Goal: Task Accomplishment & Management: Manage account settings

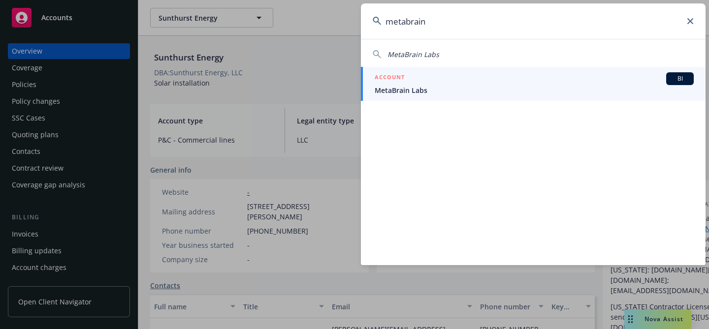
type input "metabrain"
click at [430, 81] on div "ACCOUNT BI" at bounding box center [534, 78] width 319 height 13
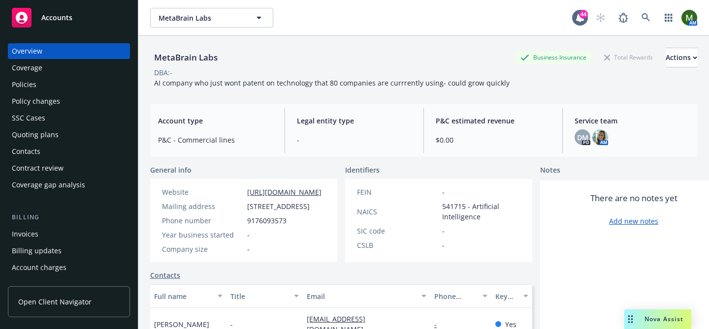
click at [66, 135] on div "Quoting plans" at bounding box center [69, 135] width 114 height 16
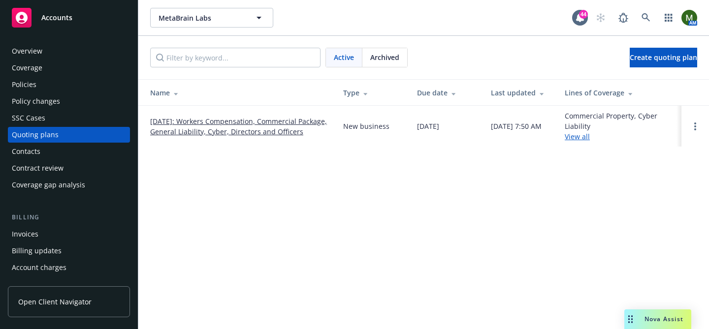
click at [235, 116] on link "[DATE]: Workers Compensation, Commercial Package, General Liability, Cyber, Dir…" at bounding box center [238, 126] width 177 height 21
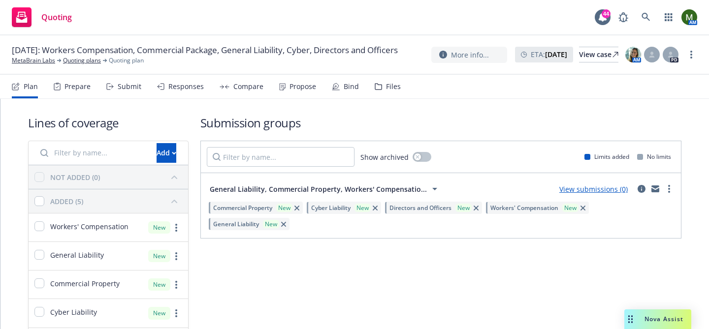
click at [135, 93] on div "Submit" at bounding box center [123, 87] width 35 height 24
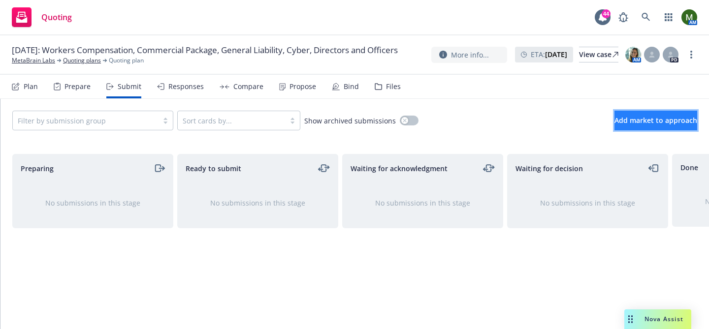
click at [633, 120] on span "Add market to approach" at bounding box center [656, 120] width 83 height 9
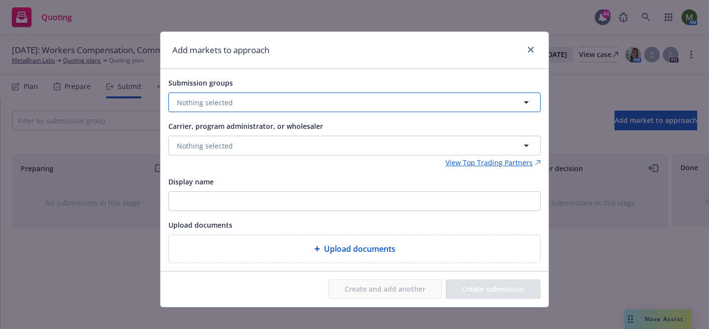
click at [323, 104] on button "Nothing selected" at bounding box center [354, 103] width 372 height 20
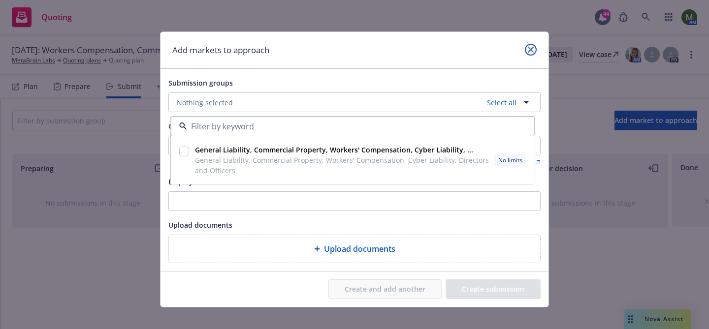
click at [532, 52] on icon "close" at bounding box center [531, 50] width 6 height 6
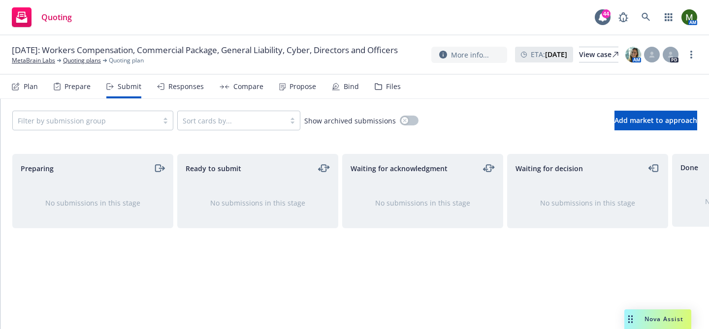
click at [38, 80] on div "Plan Prepare Submit Responses Compare Propose Bind Files" at bounding box center [206, 87] width 389 height 24
click at [32, 90] on div "Plan" at bounding box center [31, 87] width 14 height 8
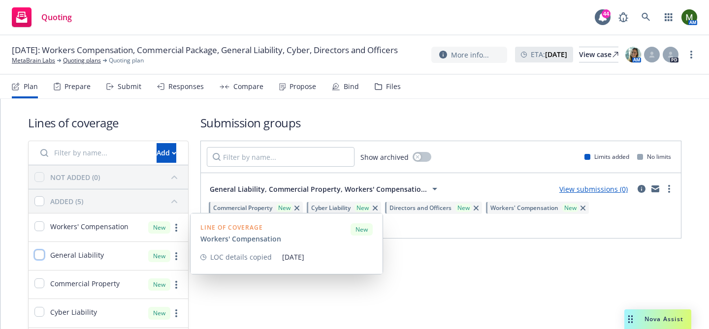
click at [43, 253] on input "checkbox" at bounding box center [39, 255] width 10 height 10
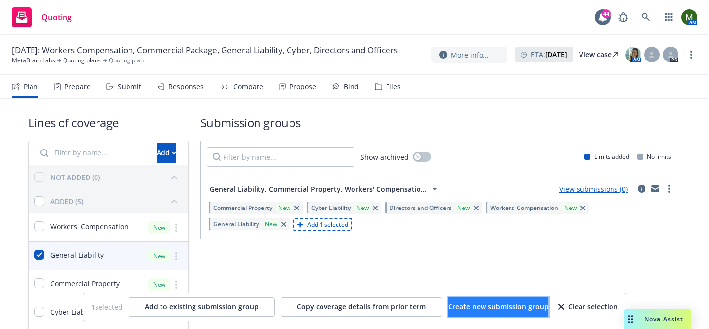
click at [458, 307] on span "Create new submission group" at bounding box center [498, 306] width 100 height 9
checkbox input "false"
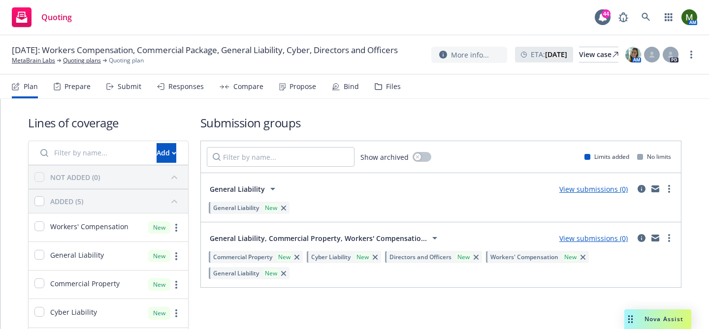
click at [125, 90] on div "Submit" at bounding box center [130, 87] width 24 height 8
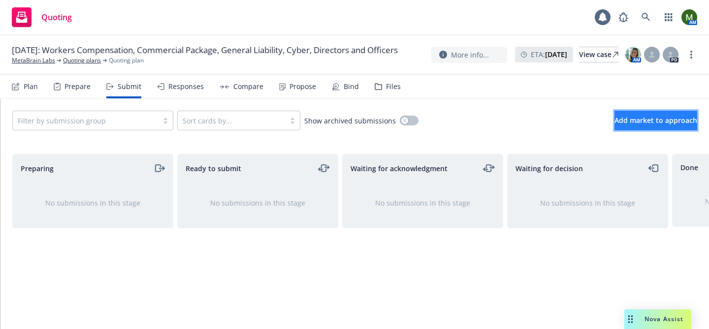
click at [664, 121] on span "Add market to approach" at bounding box center [656, 120] width 83 height 9
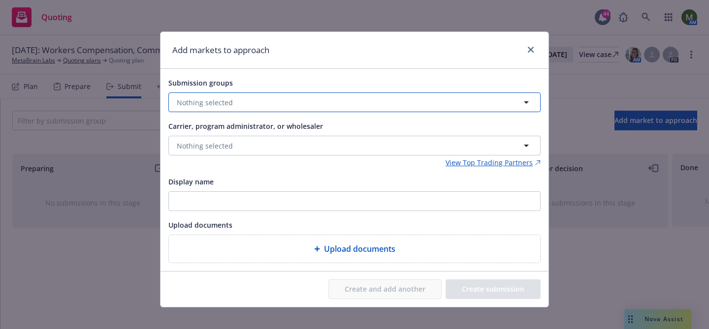
click at [446, 100] on button "Nothing selected" at bounding box center [354, 103] width 372 height 20
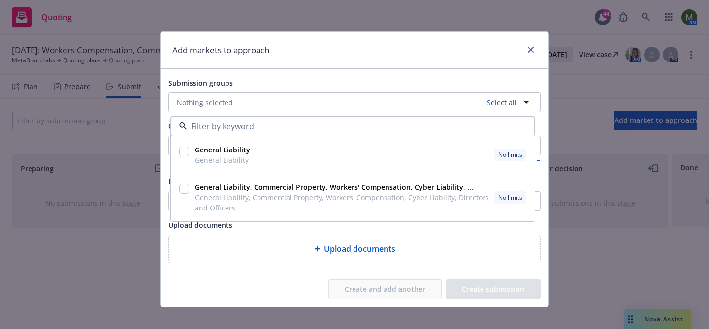
click at [330, 146] on div "General Liability General Liability No limits" at bounding box center [359, 155] width 337 height 25
checkbox input "true"
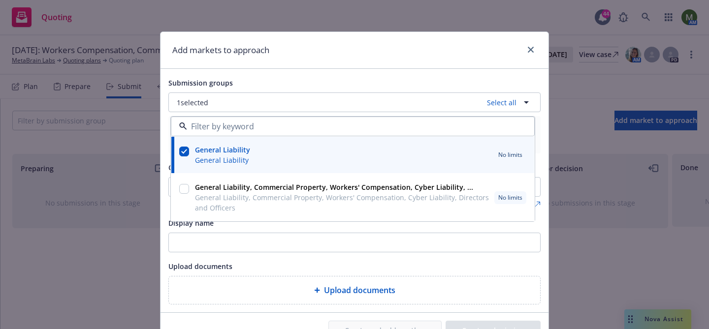
click at [275, 229] on div "Display name" at bounding box center [354, 223] width 372 height 12
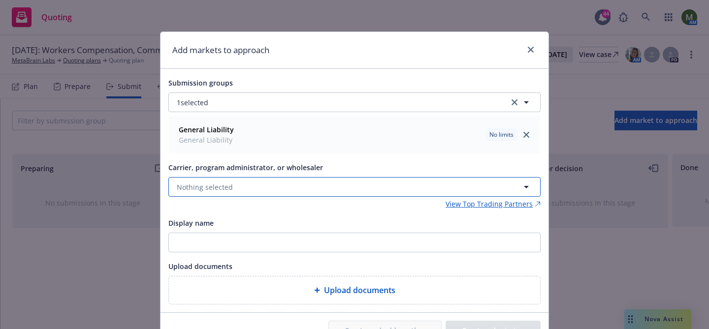
click at [268, 188] on button "Nothing selected" at bounding box center [354, 187] width 372 height 20
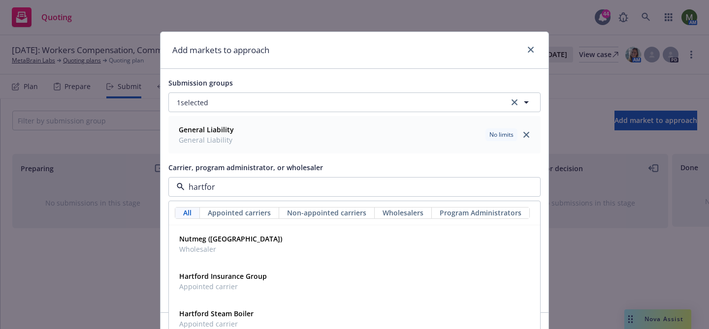
type input "hartford"
click at [244, 289] on span "Appointed carrier" at bounding box center [223, 287] width 88 height 10
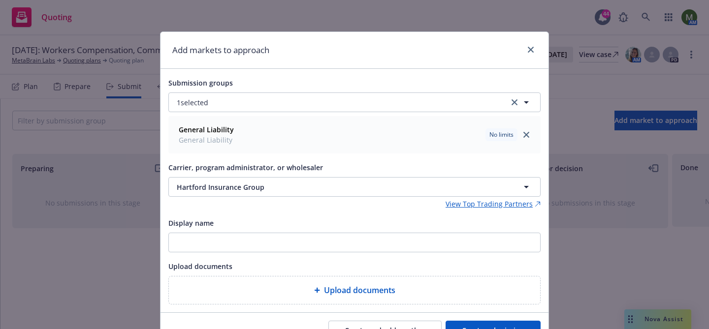
scroll to position [51, 0]
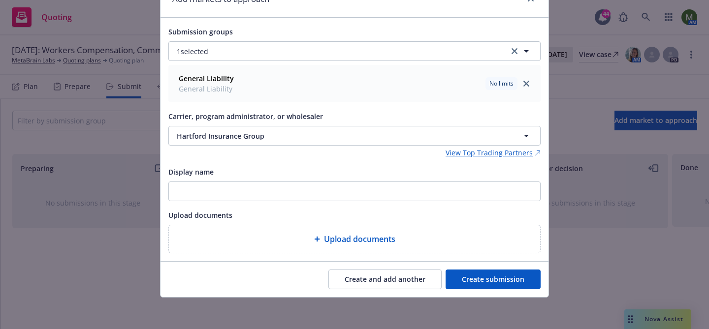
click at [462, 278] on button "Create submission" at bounding box center [493, 280] width 95 height 20
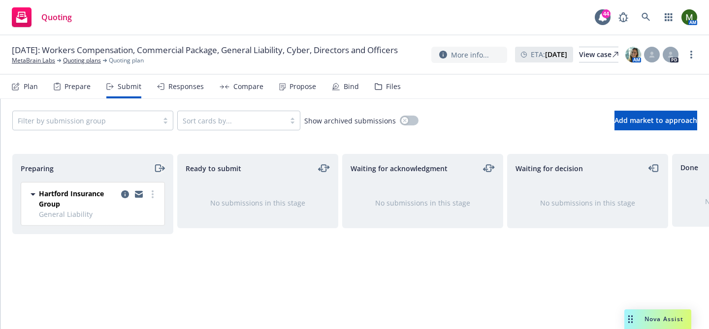
click at [154, 169] on icon "moveRight" at bounding box center [159, 169] width 11 height 12
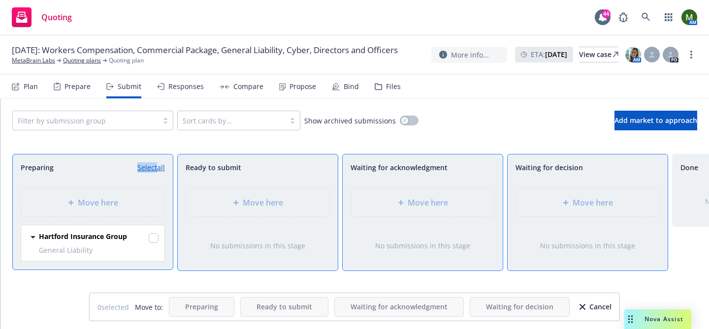
click at [154, 169] on link "Select all" at bounding box center [151, 168] width 28 height 10
checkbox input "true"
click at [579, 207] on span "Move here" at bounding box center [593, 203] width 40 height 12
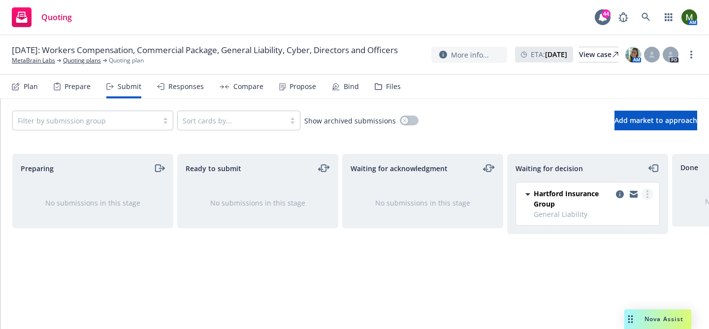
click at [647, 196] on circle "more" at bounding box center [648, 197] width 2 height 2
click at [607, 256] on span "Add accepted decision" at bounding box center [604, 253] width 98 height 9
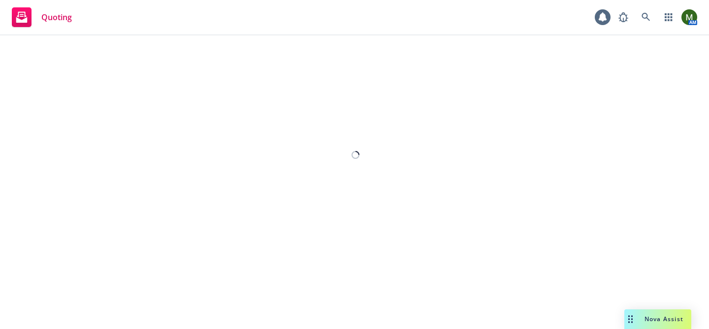
select select "12"
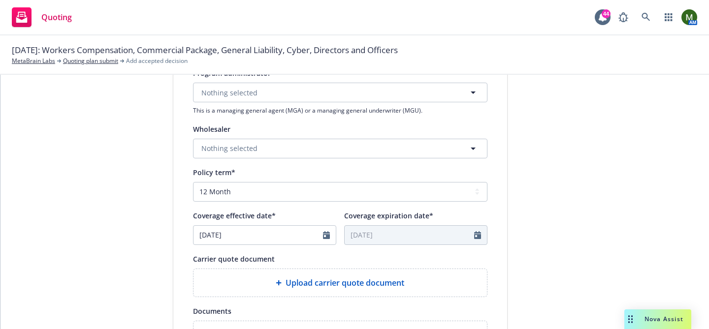
scroll to position [330, 0]
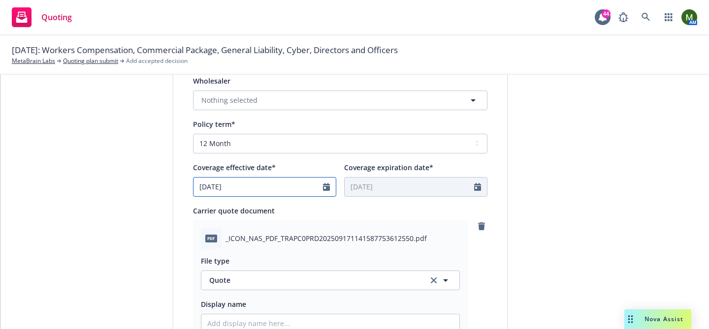
click at [288, 192] on input "[DATE]" at bounding box center [259, 187] width 130 height 19
select select "9"
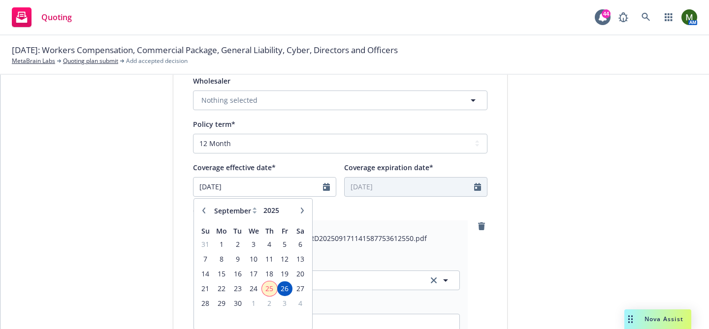
type textarea "x"
click at [272, 284] on span "25" at bounding box center [269, 289] width 13 height 12
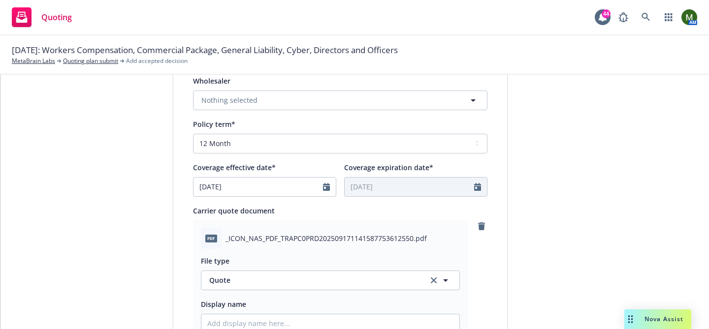
type input "[DATE]"
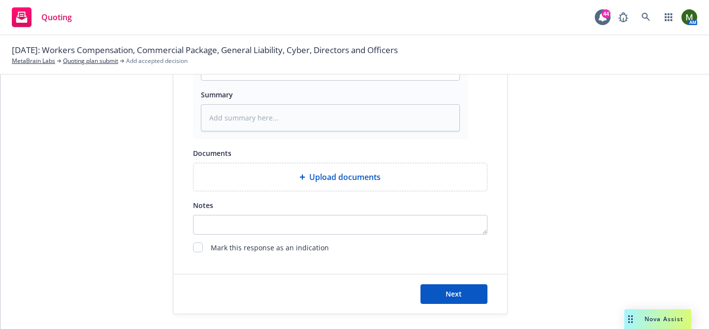
scroll to position [588, 0]
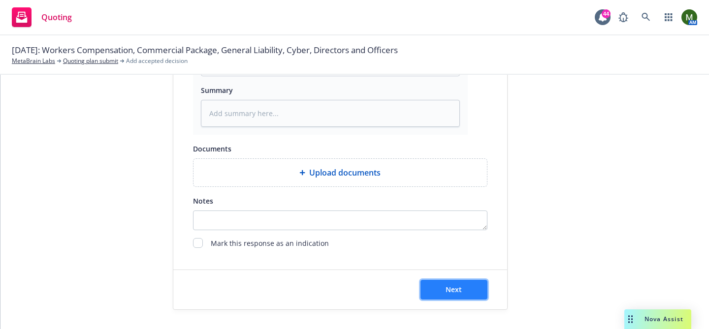
click at [449, 289] on span "Next" at bounding box center [454, 289] width 16 height 9
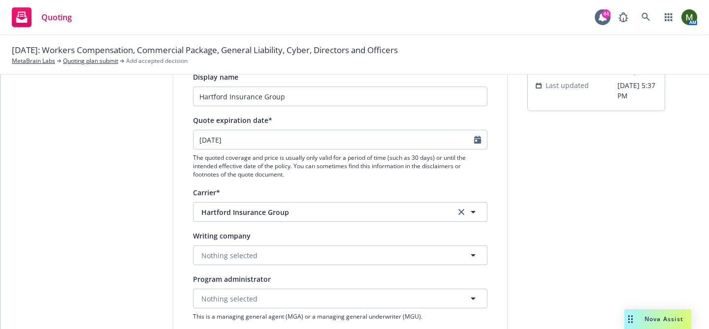
scroll to position [0, 0]
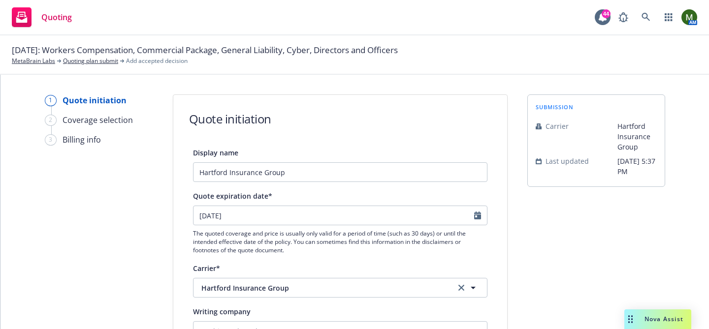
type textarea "x"
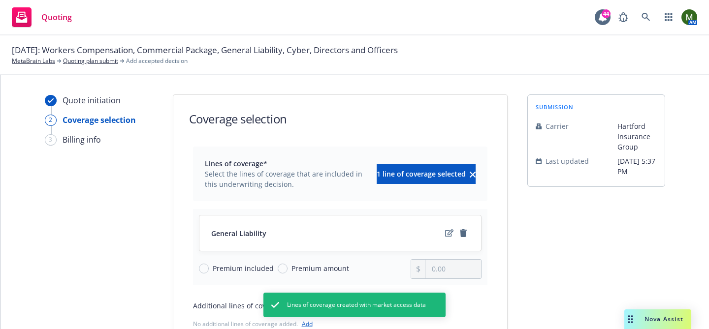
scroll to position [116, 0]
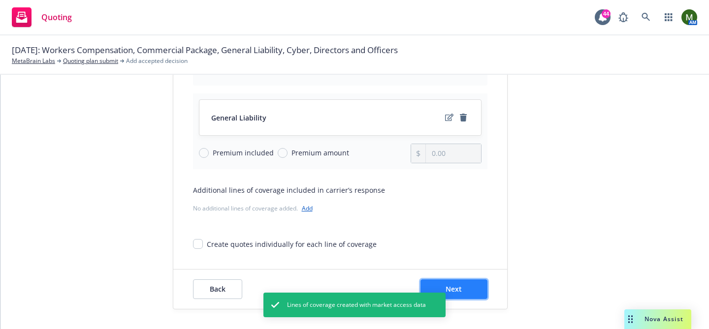
click at [473, 288] on button "Next" at bounding box center [454, 290] width 67 height 20
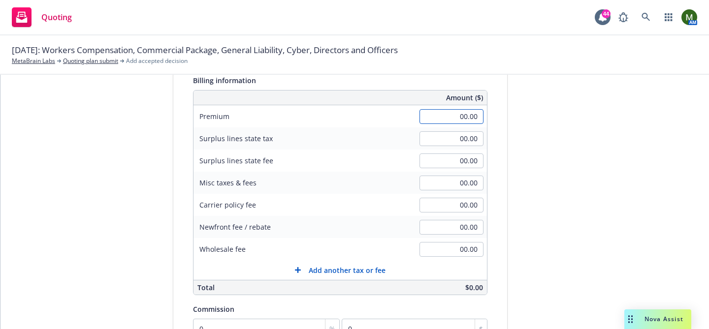
click at [459, 115] on input "00.00" at bounding box center [452, 116] width 64 height 15
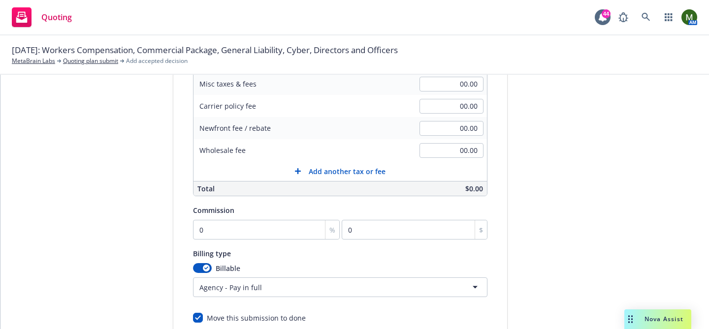
scroll to position [248, 0]
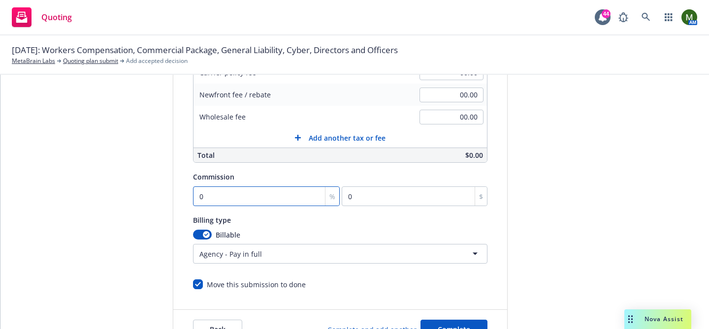
type input "764.00"
click at [276, 204] on input "0" at bounding box center [266, 197] width 147 height 20
type input "1"
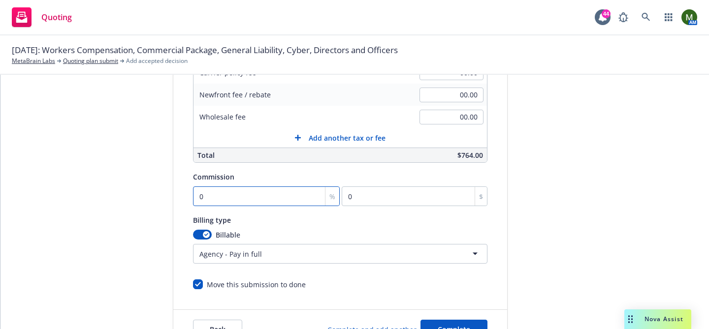
type input "7.64"
type input "15"
type input "114.6"
type input "15"
click at [225, 253] on html "Quoting 44 AM 09/19/2025: Workers Compensation, Commercial Package, General Lia…" at bounding box center [354, 164] width 709 height 329
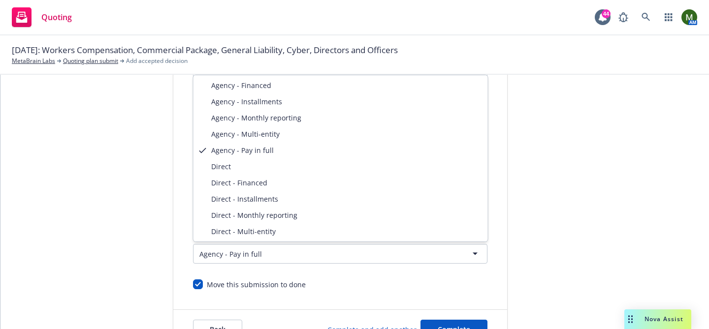
select select "DIRECT"
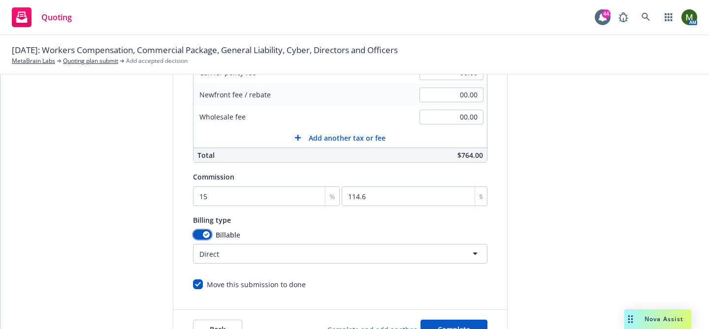
click at [203, 233] on div "button" at bounding box center [206, 234] width 7 height 7
select select
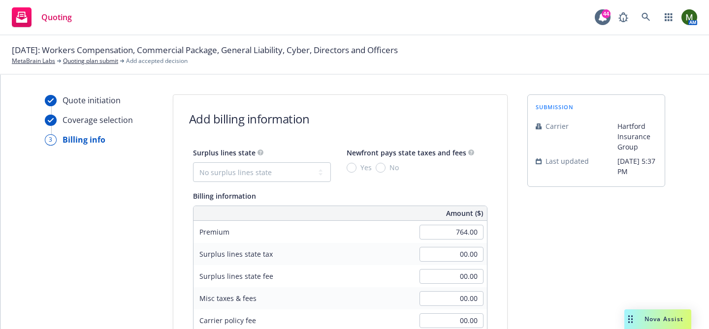
scroll to position [289, 0]
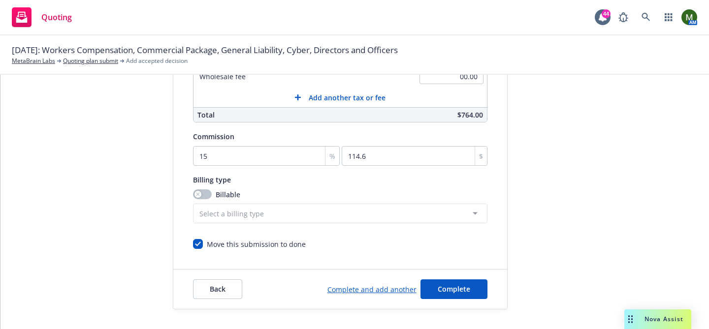
click at [449, 278] on div "Back Complete and add another Complete" at bounding box center [340, 289] width 334 height 39
click at [451, 285] on span "Complete" at bounding box center [454, 289] width 33 height 9
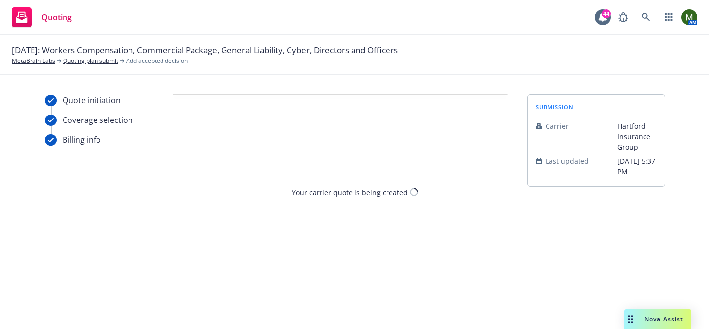
scroll to position [0, 0]
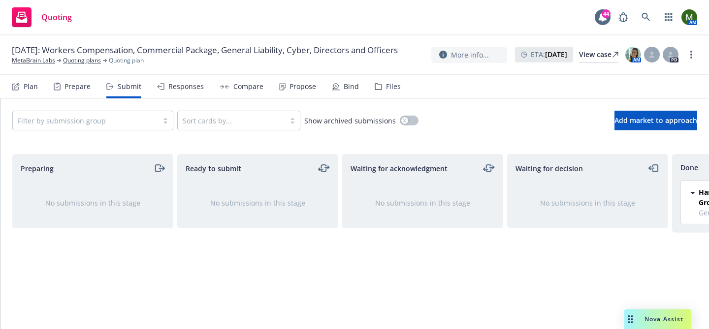
click at [24, 87] on div "Plan" at bounding box center [31, 87] width 14 height 8
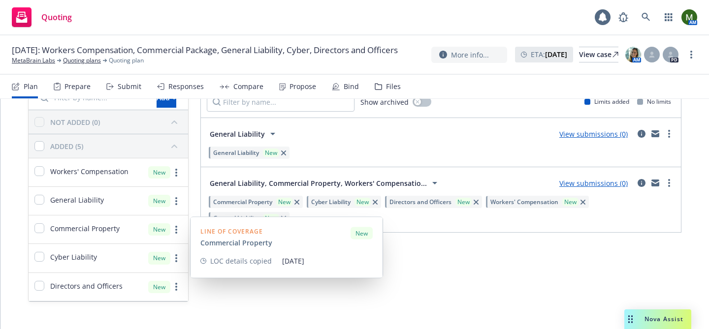
scroll to position [71, 0]
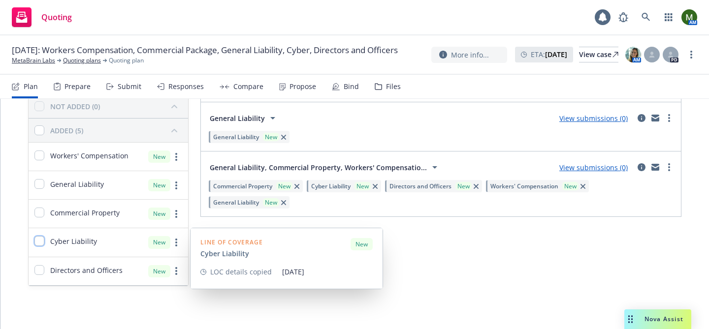
click at [41, 241] on input "checkbox" at bounding box center [39, 241] width 10 height 10
checkbox input "true"
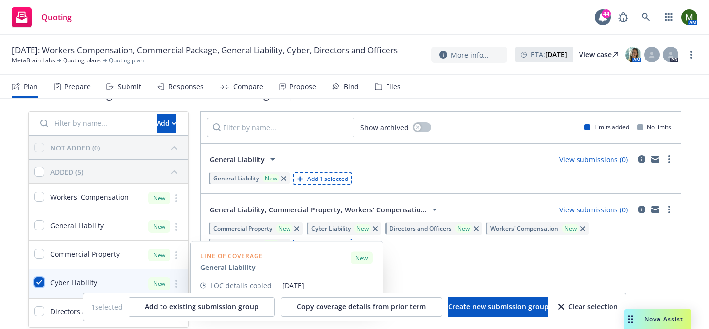
scroll to position [0, 0]
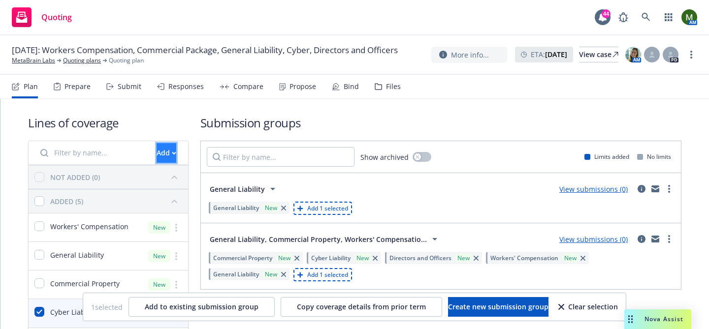
click at [157, 156] on div "Add" at bounding box center [167, 153] width 20 height 19
click at [72, 158] on input "Filter by name..." at bounding box center [92, 153] width 116 height 20
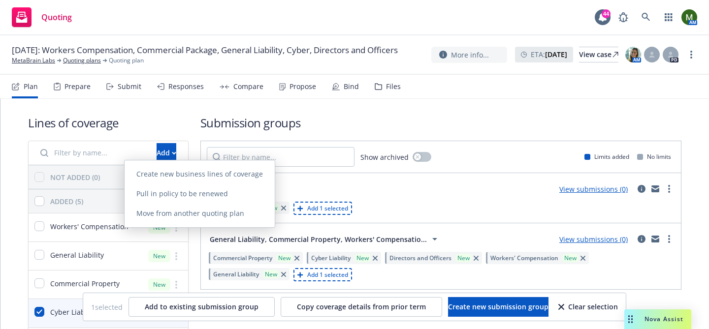
click at [72, 154] on input "Filter by name..." at bounding box center [92, 153] width 116 height 20
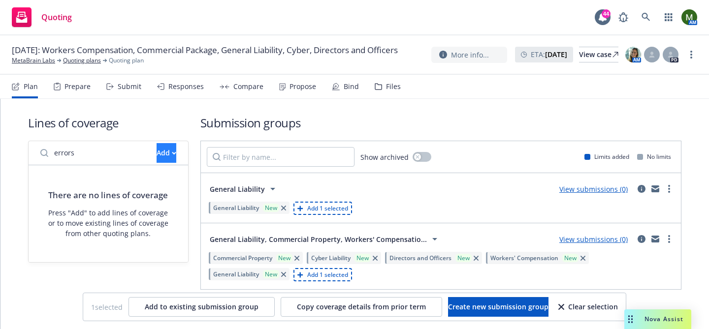
type input "errors"
click at [157, 146] on button "Add" at bounding box center [167, 153] width 20 height 20
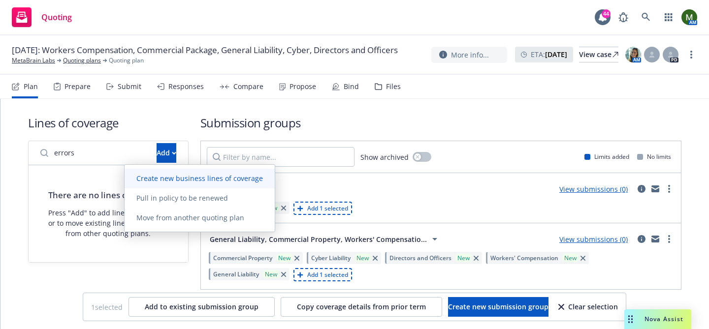
click at [142, 174] on span "Create new business lines of coverage" at bounding box center [200, 178] width 150 height 9
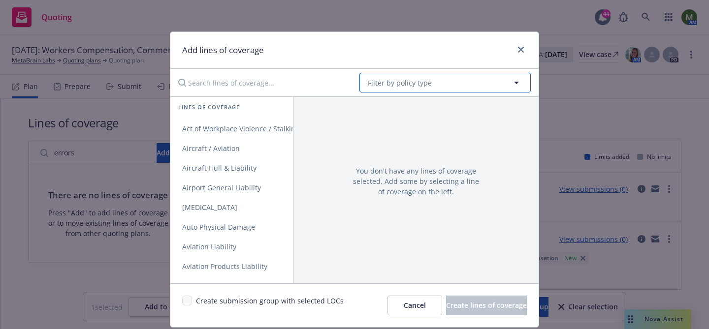
click at [403, 89] on button "Filter by policy type" at bounding box center [445, 83] width 171 height 20
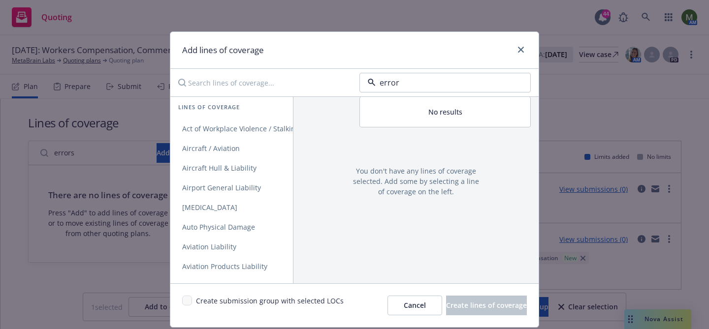
type input "errors"
click at [407, 111] on strong "Errors and Omissions" at bounding box center [406, 110] width 72 height 9
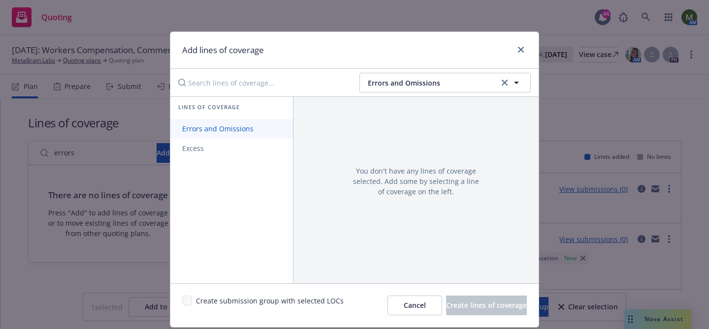
click at [263, 130] on link "Errors and Omissions" at bounding box center [231, 129] width 123 height 20
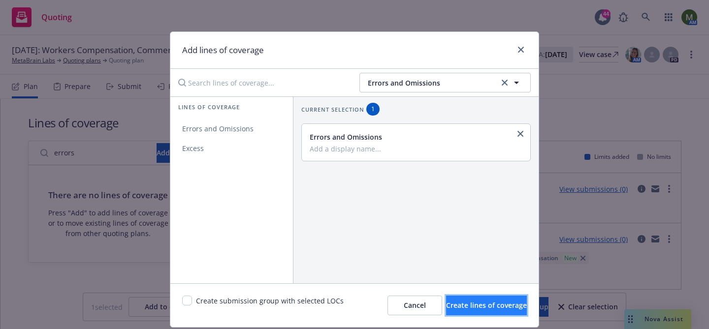
click at [451, 303] on span "Create lines of coverage" at bounding box center [486, 305] width 81 height 9
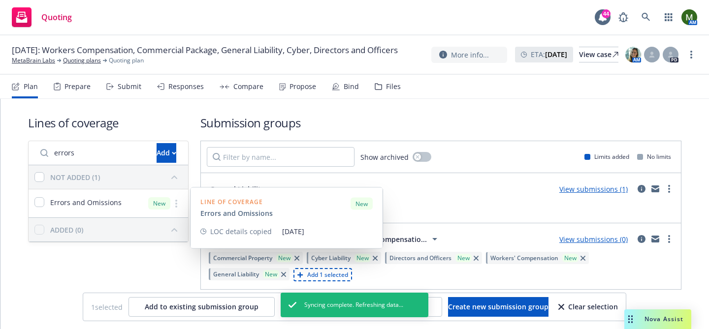
scroll to position [4, 0]
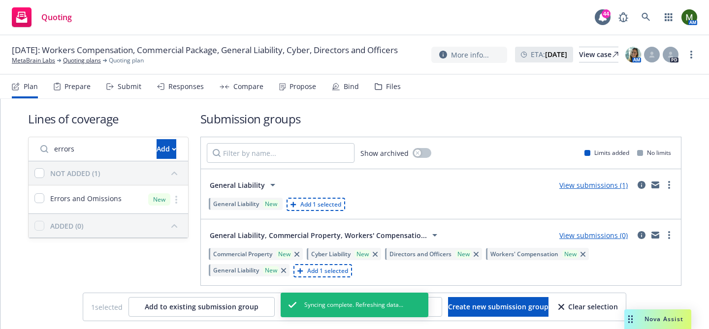
click at [176, 227] on icon "button" at bounding box center [174, 226] width 6 height 3
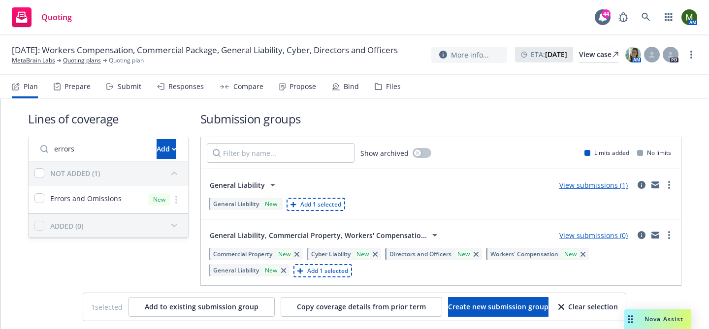
click at [599, 310] on div "Clear selection" at bounding box center [588, 307] width 60 height 19
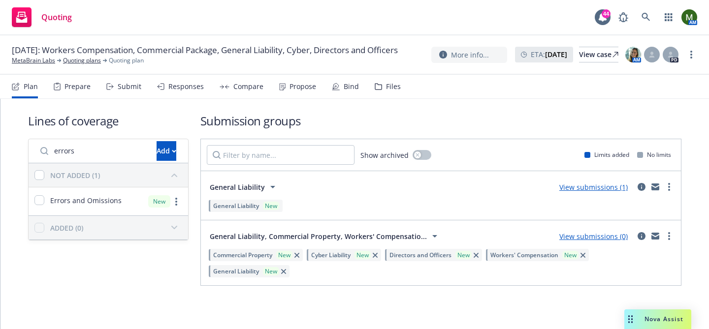
click at [109, 153] on input "errors" at bounding box center [92, 151] width 116 height 20
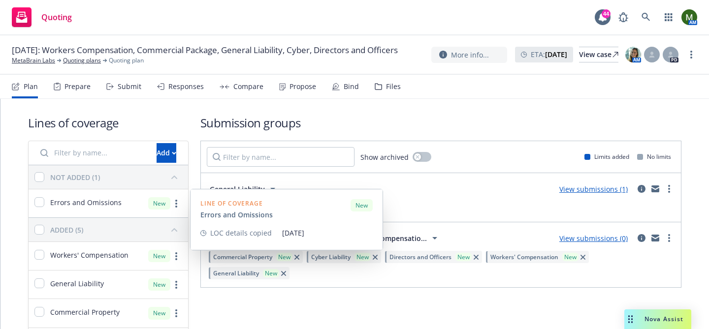
click at [44, 203] on div "Errors and Omissions" at bounding box center [77, 203] width 87 height 12
checkbox input "true"
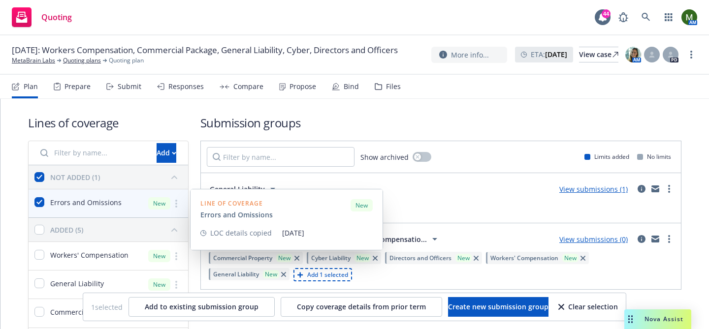
scroll to position [100, 0]
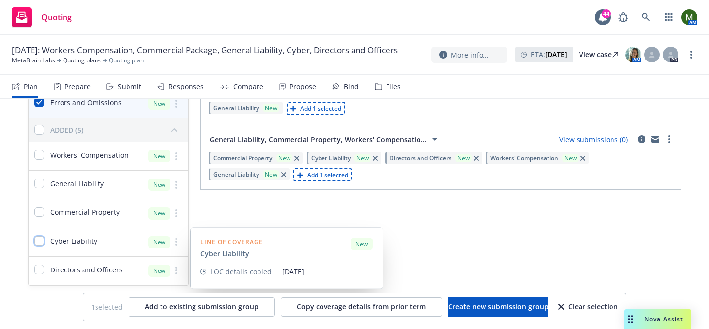
click at [39, 243] on input "checkbox" at bounding box center [39, 241] width 10 height 10
checkbox input "true"
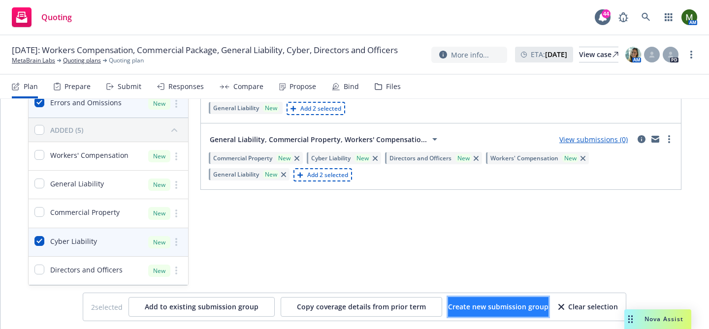
click at [448, 301] on button "Create new submission group" at bounding box center [498, 307] width 100 height 20
checkbox input "false"
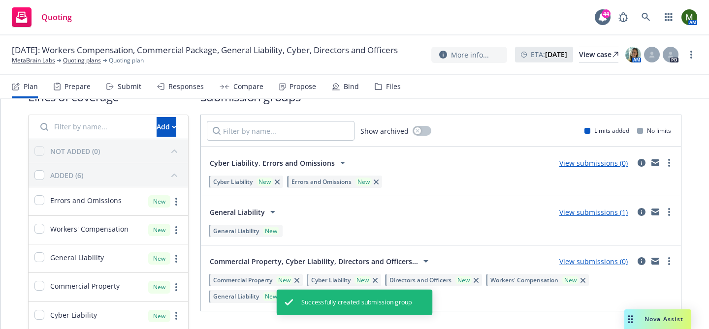
scroll to position [0, 0]
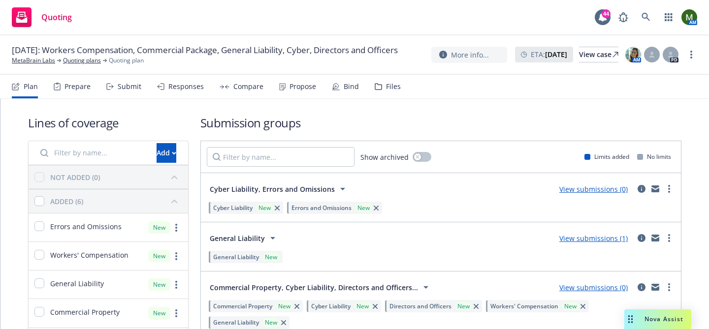
click at [135, 91] on div "Submit" at bounding box center [130, 87] width 24 height 8
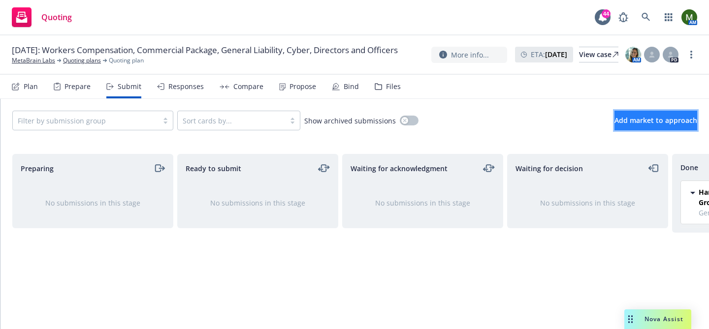
click at [650, 120] on span "Add market to approach" at bounding box center [656, 120] width 83 height 9
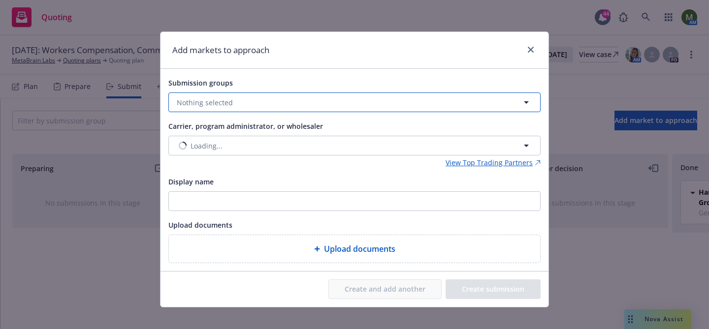
click at [362, 101] on button "Nothing selected" at bounding box center [354, 103] width 372 height 20
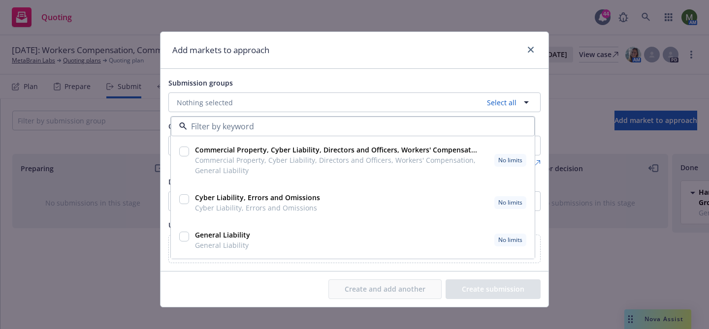
click at [187, 202] on input "checkbox" at bounding box center [184, 200] width 10 height 10
checkbox input "true"
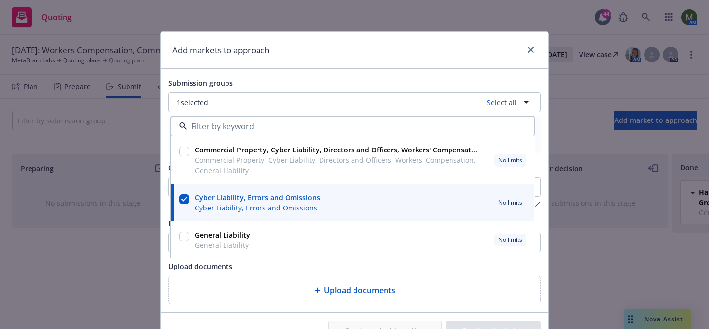
click at [530, 268] on div "Upload documents" at bounding box center [354, 267] width 372 height 12
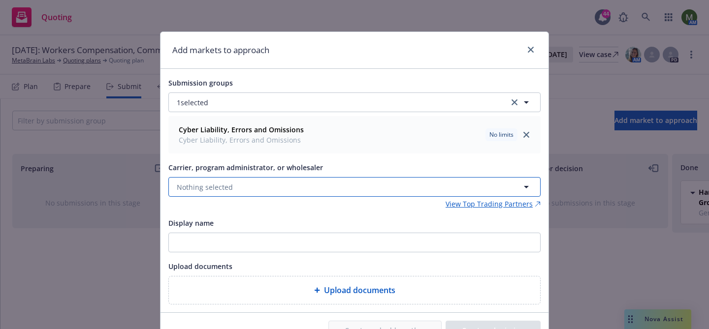
click at [322, 185] on button "Nothing selected" at bounding box center [354, 187] width 372 height 20
type input "relm"
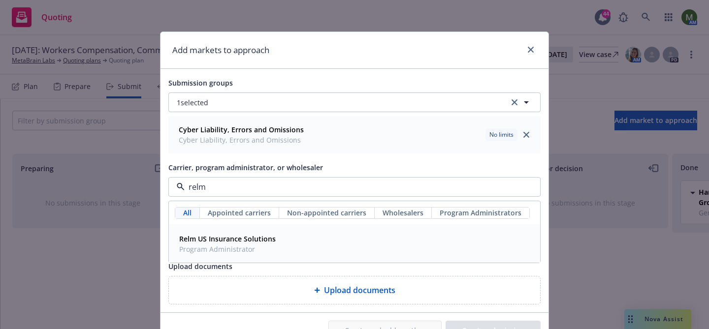
click at [294, 245] on div "Relm US Insurance Solutions Program Administrator" at bounding box center [354, 244] width 359 height 25
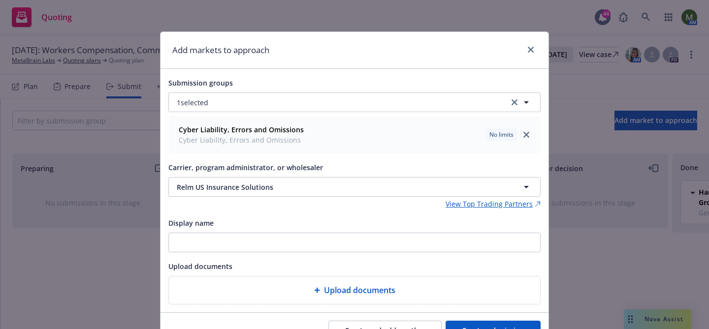
scroll to position [51, 0]
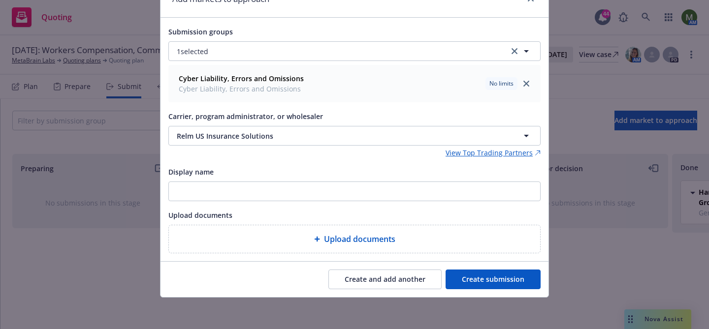
click at [492, 277] on button "Create submission" at bounding box center [493, 280] width 95 height 20
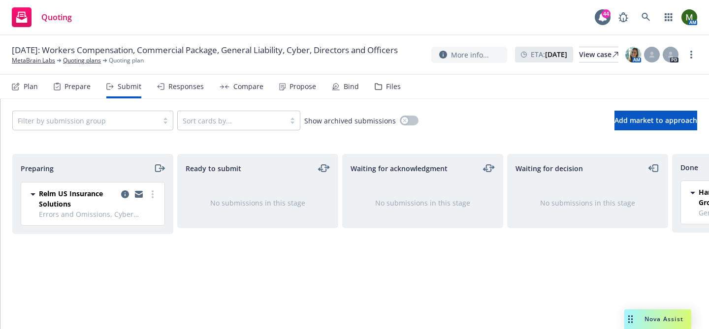
click at [162, 166] on icon "moveRight" at bounding box center [159, 169] width 11 height 12
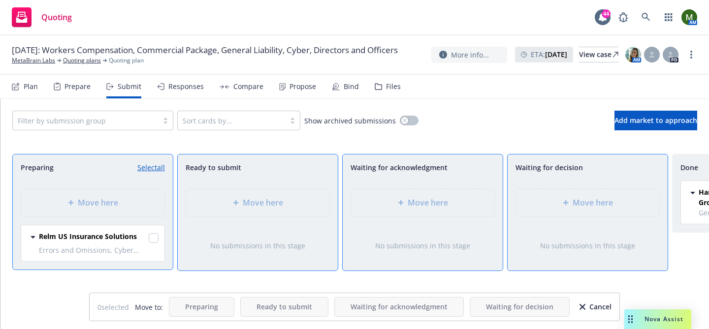
click at [162, 166] on link "Select all" at bounding box center [151, 168] width 28 height 10
checkbox input "true"
click at [561, 200] on div "Move here" at bounding box center [588, 203] width 128 height 12
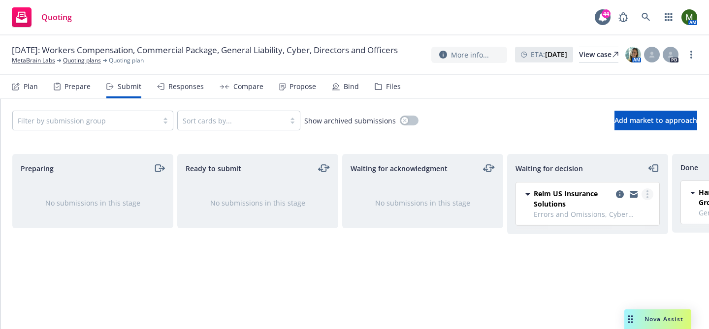
click at [647, 192] on icon "more" at bounding box center [648, 195] width 2 height 8
click at [621, 255] on span "Add accepted decision" at bounding box center [604, 253] width 98 height 9
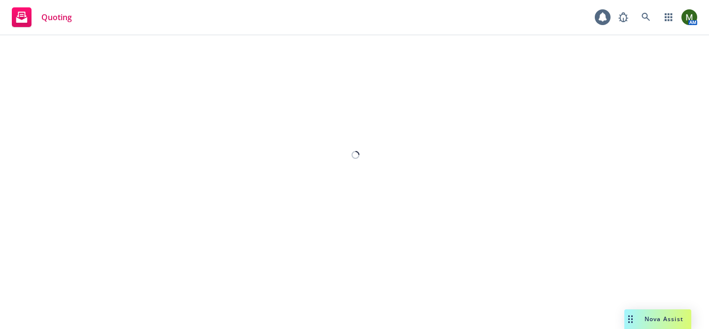
select select "12"
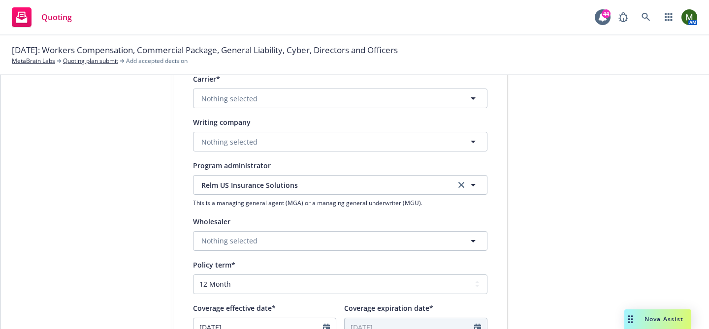
scroll to position [182, 0]
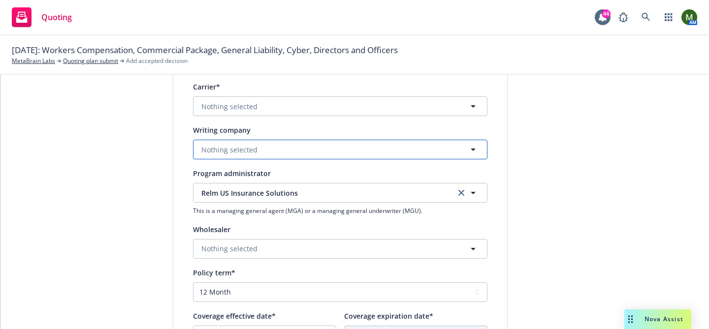
click at [317, 149] on button "Nothing selected" at bounding box center [340, 150] width 294 height 20
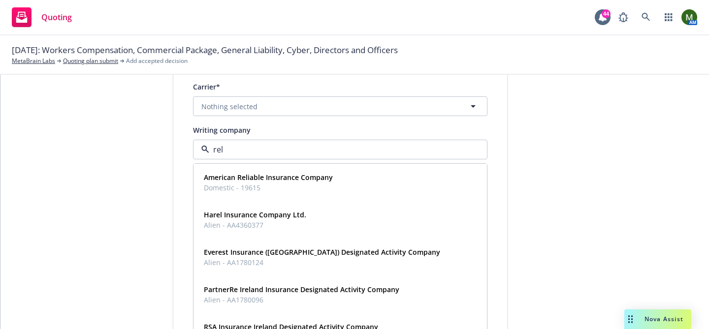
type input "relm"
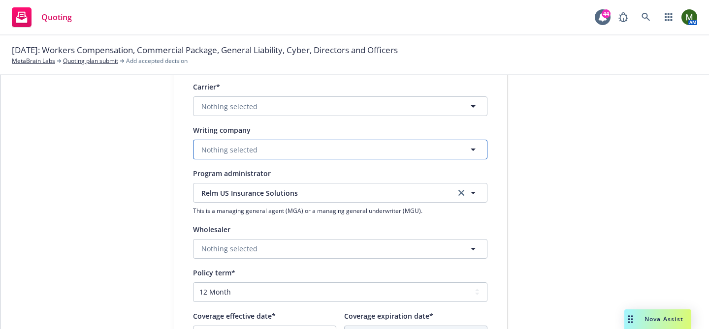
click at [287, 150] on button "Nothing selected" at bounding box center [340, 150] width 294 height 20
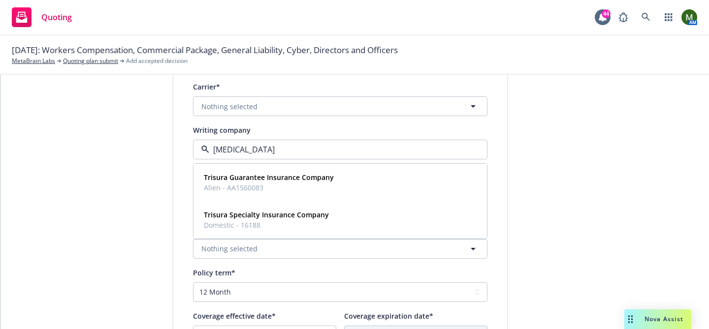
type input "trisu"
click at [264, 219] on strong "Trisura Specialty Insurance Company" at bounding box center [266, 214] width 125 height 9
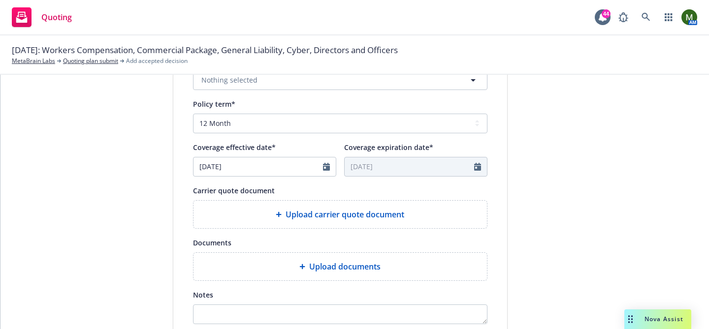
scroll to position [393, 0]
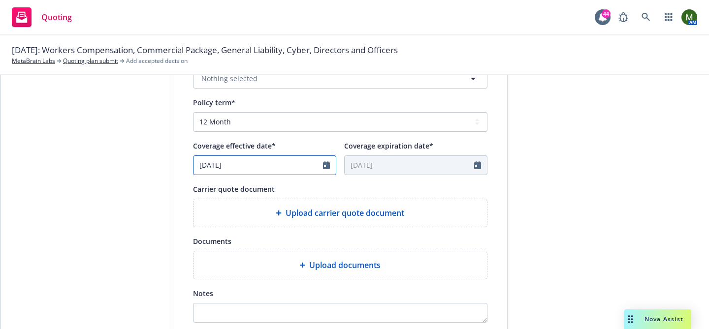
select select "9"
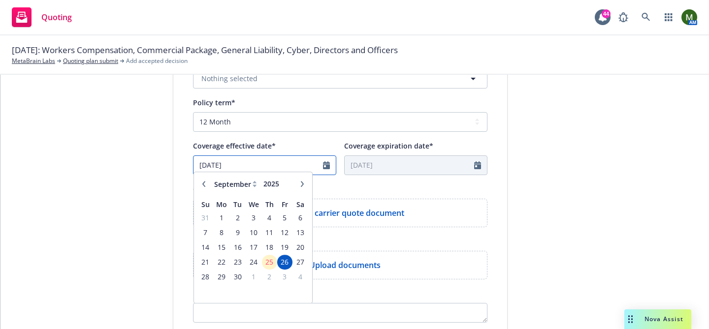
click at [264, 165] on input "[DATE]" at bounding box center [259, 165] width 130 height 19
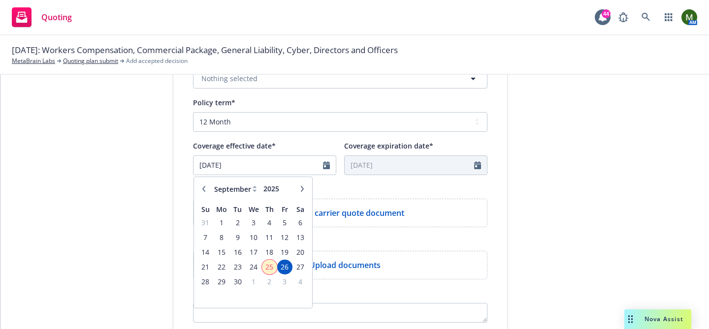
click at [272, 271] on span "25" at bounding box center [269, 267] width 13 height 12
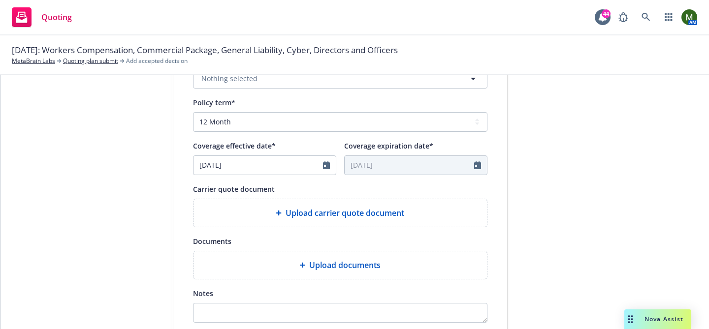
type input "[DATE]"
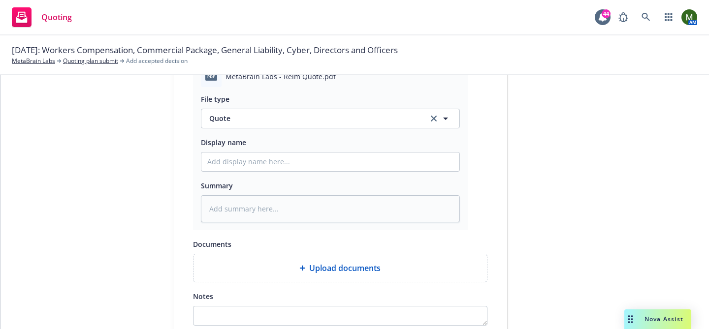
scroll to position [629, 0]
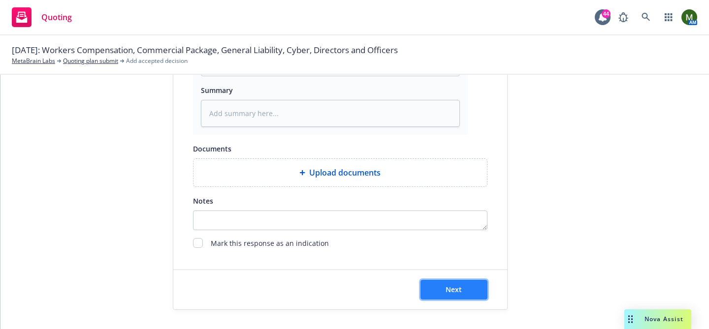
click at [450, 284] on button "Next" at bounding box center [454, 290] width 67 height 20
type textarea "x"
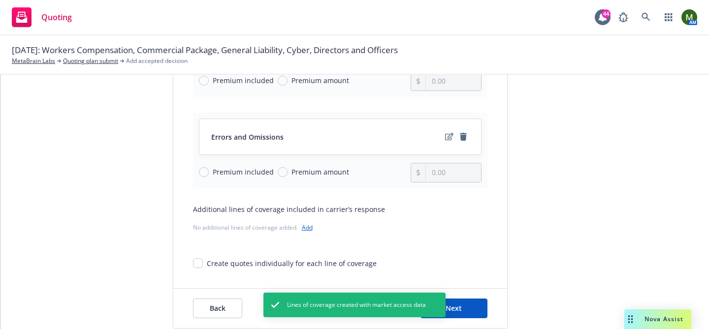
scroll to position [207, 0]
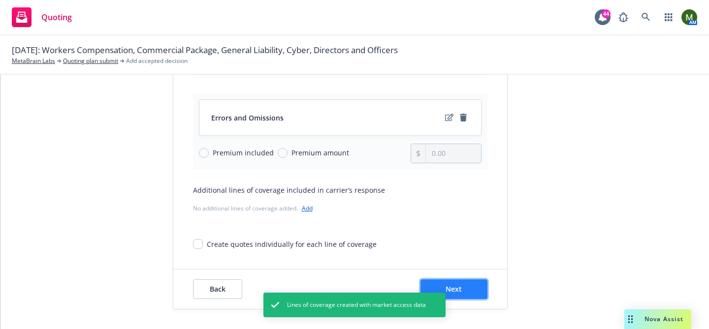
click at [460, 290] on span "Next" at bounding box center [454, 289] width 16 height 9
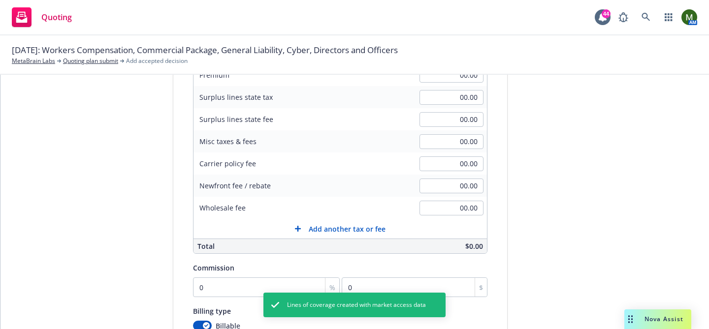
scroll to position [134, 0]
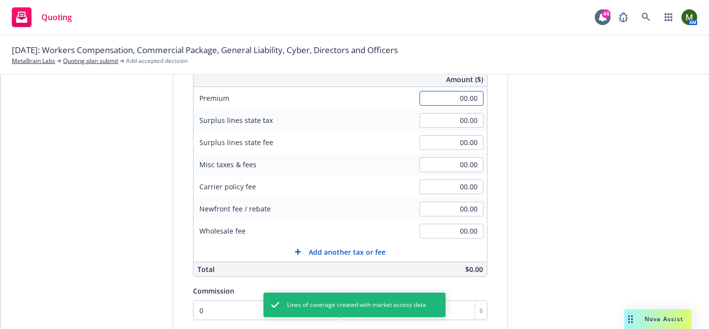
click at [467, 105] on input "00.00" at bounding box center [452, 98] width 64 height 15
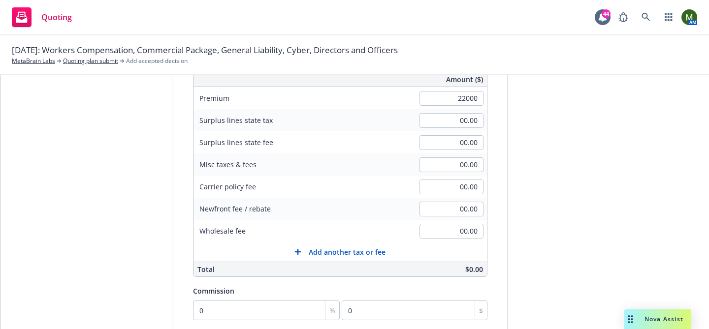
type input "22,000.00"
click at [524, 146] on div "Quote initiation Coverage selection 3 Billing info Add billing information Surp…" at bounding box center [354, 213] width 685 height 504
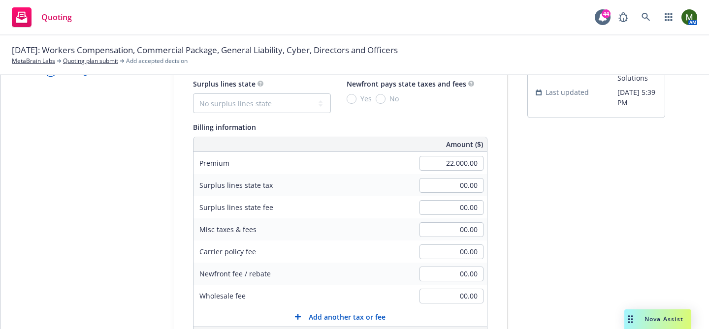
scroll to position [46, 0]
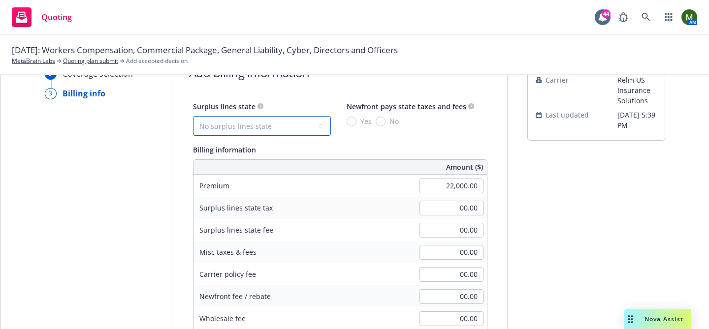
click at [288, 131] on select "No surplus lines state [US_STATE] [US_STATE] [US_STATE] [US_STATE] [US_STATE] […" at bounding box center [262, 126] width 138 height 20
select select "WA"
click at [193, 116] on select "No surplus lines state [US_STATE] [US_STATE] [US_STATE] [US_STATE] [US_STATE] […" at bounding box center [262, 126] width 138 height 20
type input "440.00"
type input "66.00"
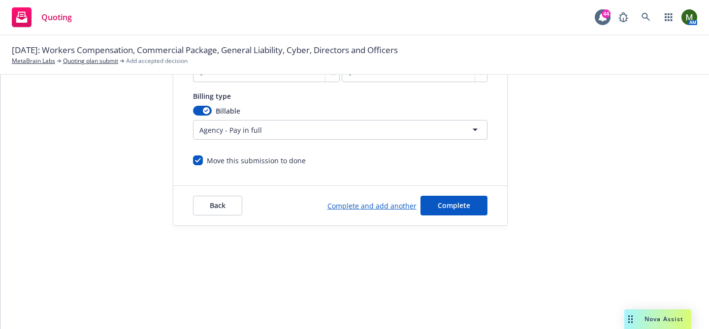
scroll to position [0, 0]
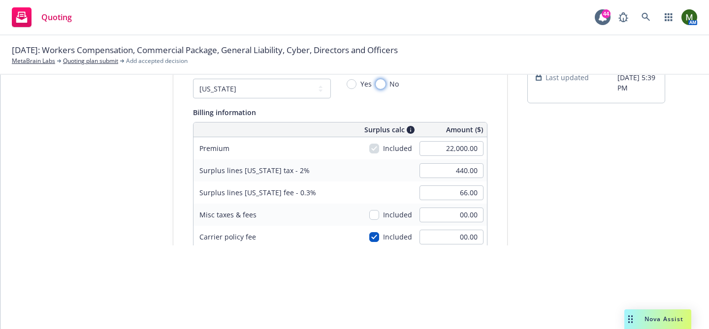
click at [381, 84] on input "No" at bounding box center [381, 84] width 10 height 10
radio input "true"
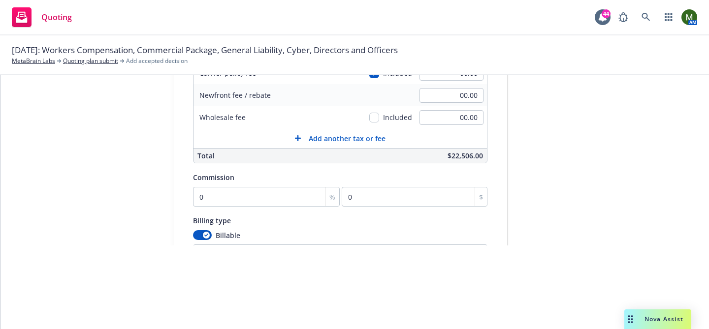
scroll to position [165, 0]
click at [251, 192] on input "0" at bounding box center [266, 196] width 147 height 20
type input "1"
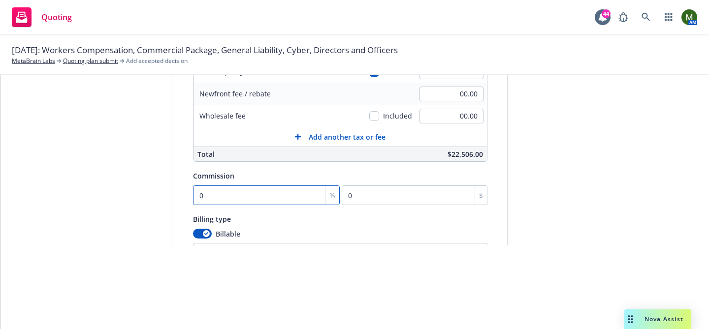
type input "220"
type input "12"
type input "2640"
type input "12"
click at [535, 232] on div "submission Carrier Relm US Insurance Solutions Last updated [DATE] 5:39 PM" at bounding box center [596, 97] width 138 height 504
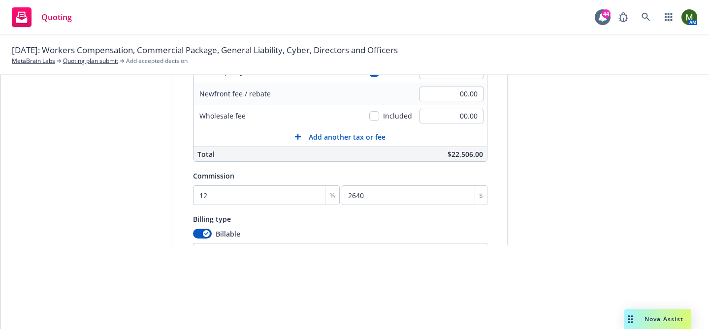
scroll to position [289, 0]
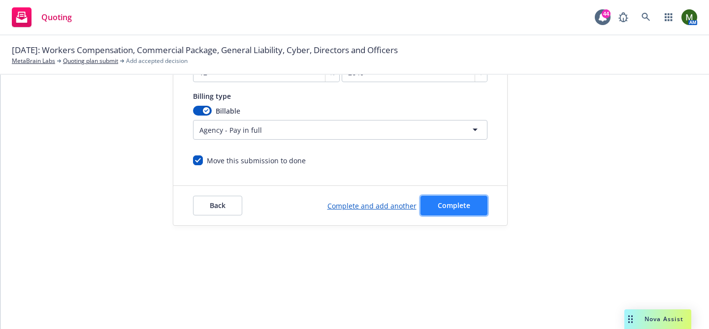
click at [448, 206] on span "Complete" at bounding box center [454, 205] width 33 height 9
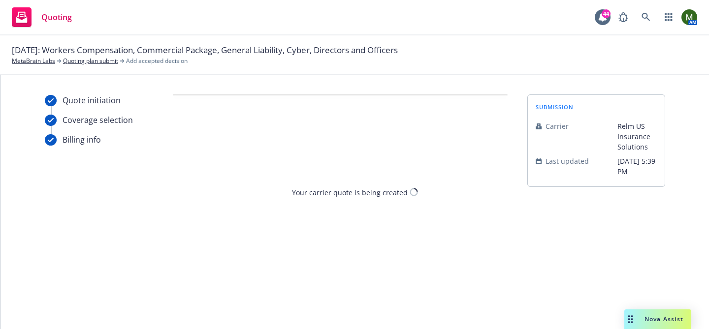
scroll to position [0, 0]
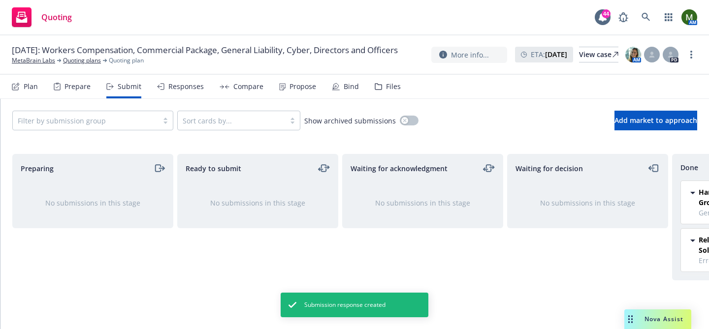
click at [165, 89] on div "Responses" at bounding box center [180, 87] width 47 height 24
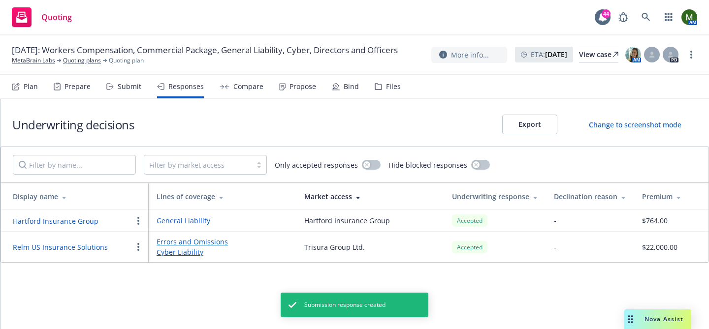
click at [100, 246] on button "Relm US Insurance Solutions" at bounding box center [60, 247] width 95 height 10
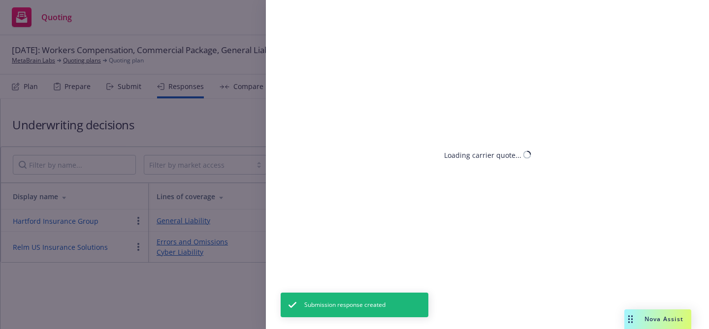
select select "WA"
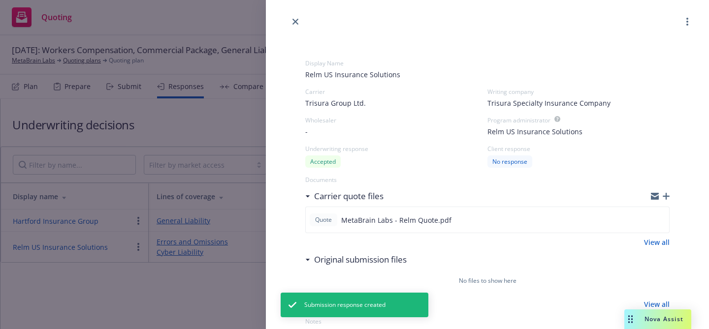
click at [665, 197] on icon "button" at bounding box center [666, 196] width 7 height 7
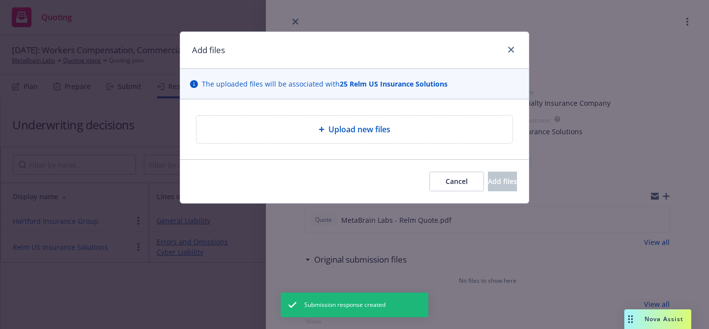
type textarea "x"
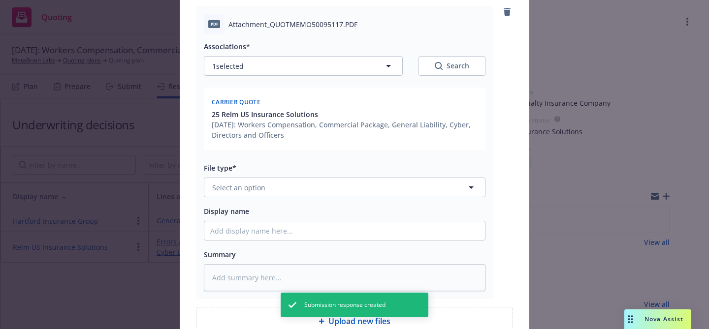
scroll to position [114, 0]
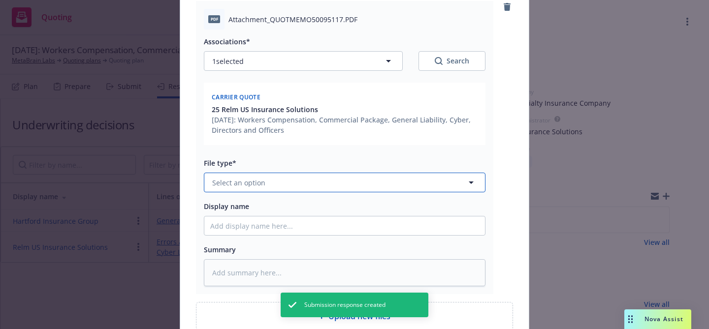
click at [362, 182] on button "Select an option" at bounding box center [345, 183] width 282 height 20
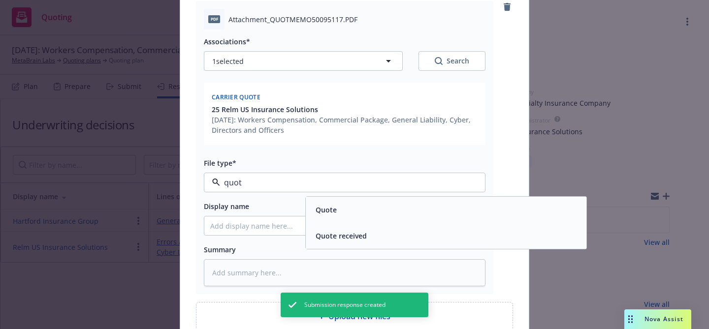
type input "quote"
click at [390, 205] on div "Quote" at bounding box center [446, 210] width 269 height 14
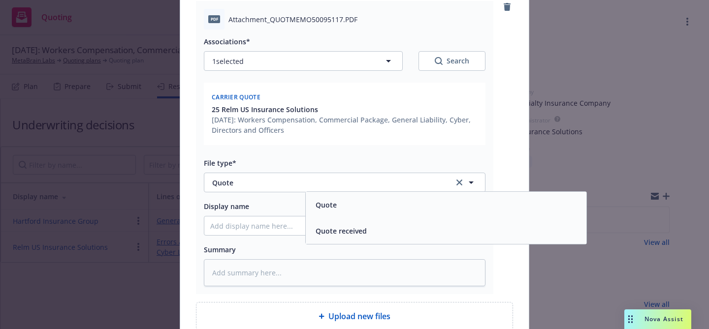
scroll to position [207, 0]
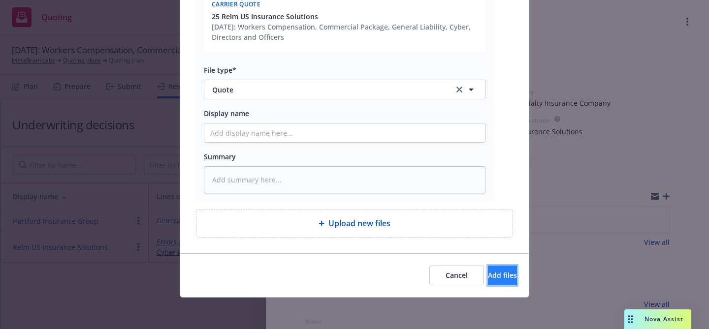
click at [500, 279] on span "Add files" at bounding box center [502, 275] width 29 height 9
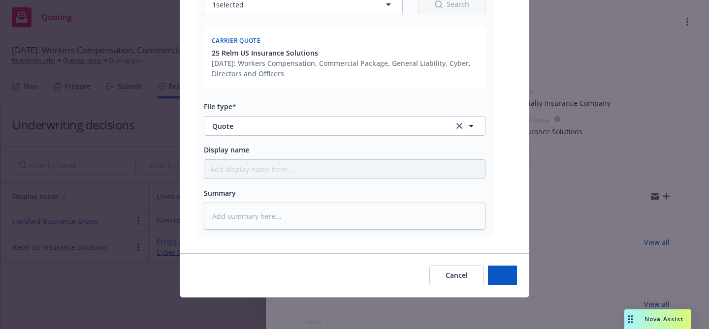
scroll to position [171, 0]
type textarea "x"
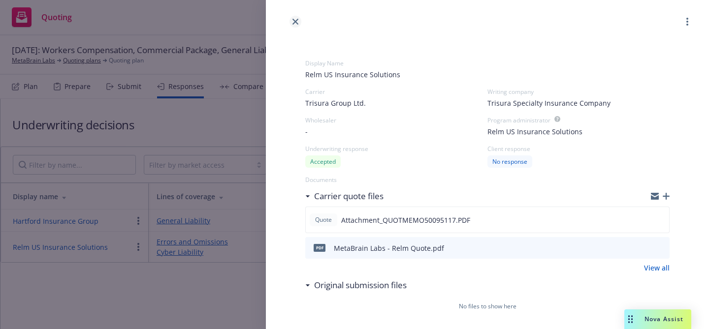
click at [296, 19] on icon "close" at bounding box center [296, 22] width 6 height 6
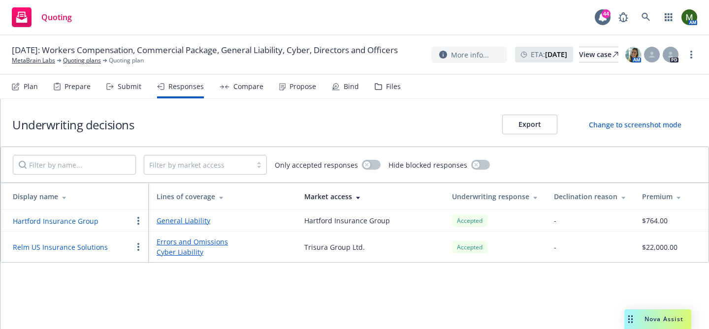
click at [32, 88] on div "Plan" at bounding box center [31, 87] width 14 height 8
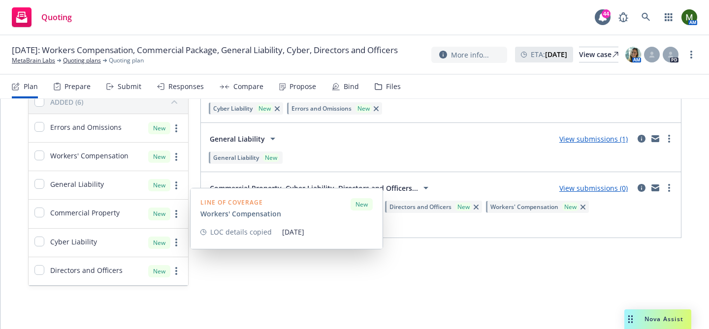
scroll to position [100, 0]
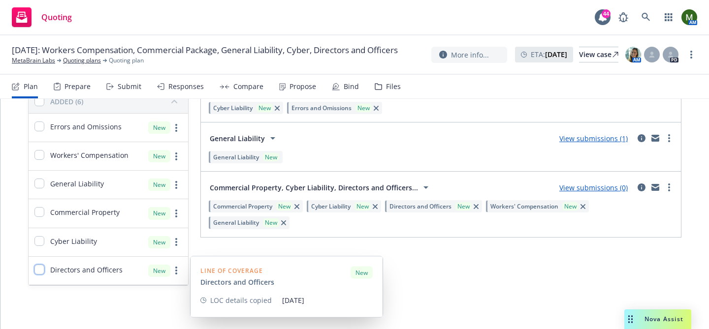
click at [39, 272] on input "checkbox" at bounding box center [39, 270] width 10 height 10
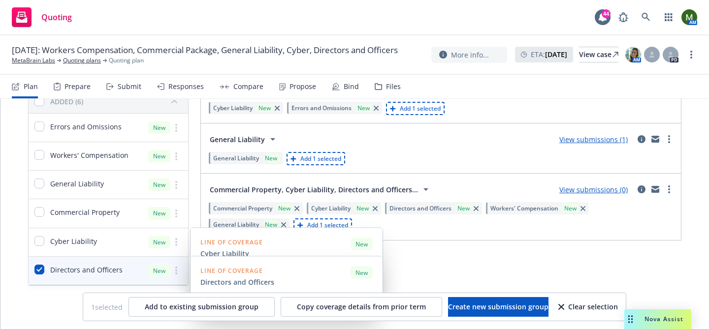
click at [41, 263] on div "Directors and Officers" at bounding box center [76, 271] width 94 height 28
checkbox input "false"
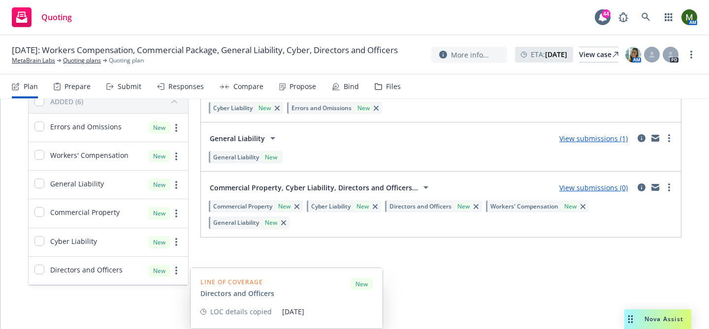
scroll to position [0, 0]
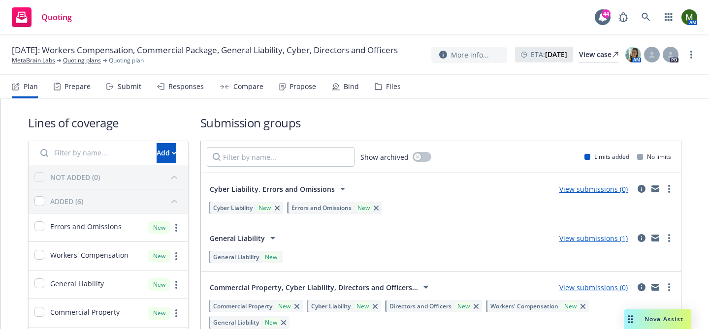
click at [95, 155] on input "Filter by name..." at bounding box center [92, 153] width 116 height 20
click at [157, 157] on div "Add" at bounding box center [167, 153] width 20 height 19
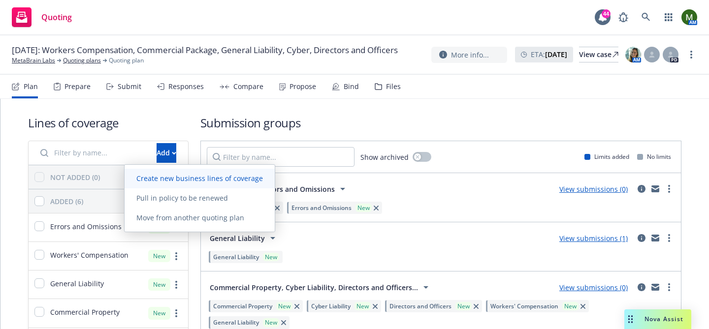
click at [232, 184] on link "Create new business lines of coverage" at bounding box center [200, 179] width 150 height 20
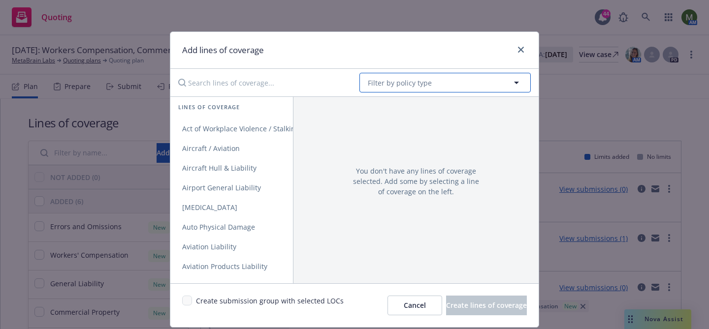
click at [425, 85] on span "Filter by policy type" at bounding box center [400, 83] width 64 height 10
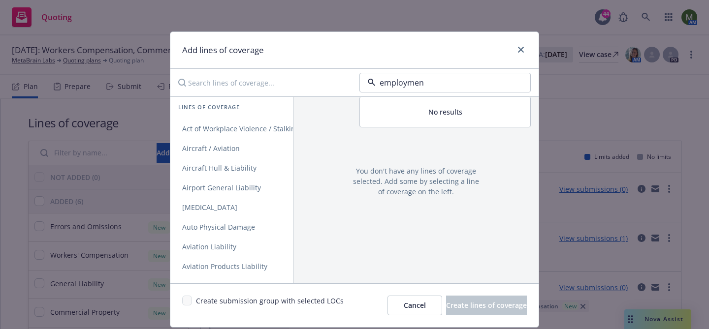
type input "employment"
click at [360, 107] on div "Employment Practices Liability" at bounding box center [445, 110] width 170 height 27
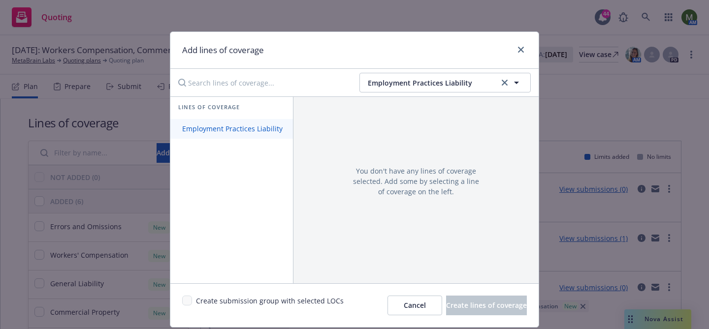
click at [244, 131] on span "Employment Practices Liability" at bounding box center [232, 128] width 124 height 9
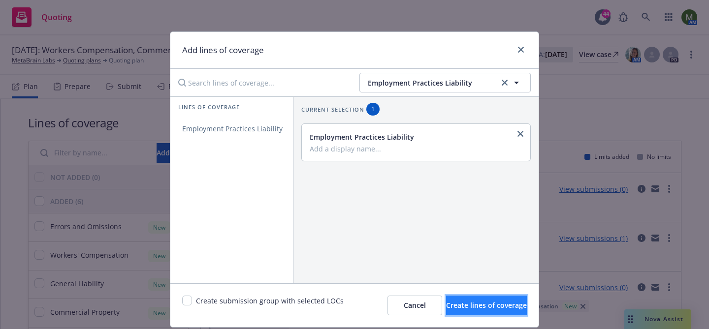
click at [449, 305] on span "Create lines of coverage" at bounding box center [486, 305] width 81 height 9
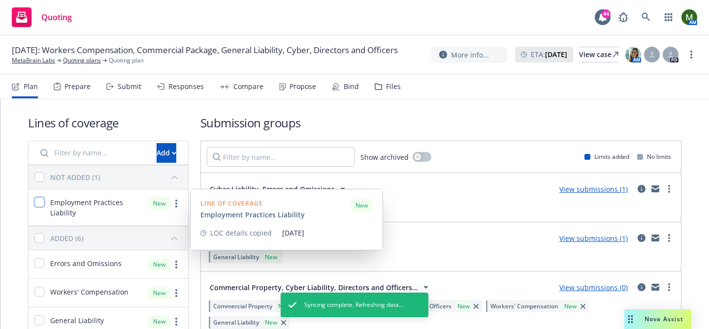
click at [41, 204] on input "checkbox" at bounding box center [39, 202] width 10 height 10
checkbox input "true"
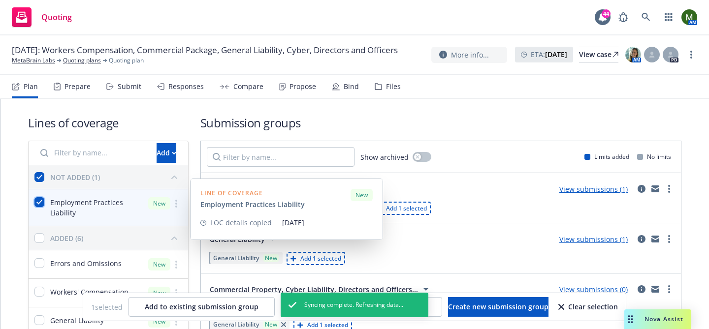
scroll to position [137, 0]
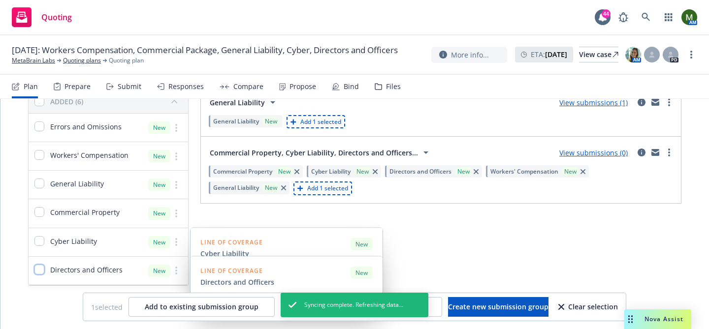
click at [40, 271] on input "checkbox" at bounding box center [39, 270] width 10 height 10
checkbox input "true"
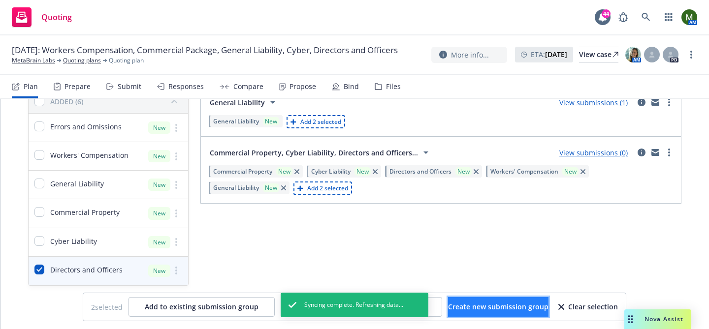
click at [479, 313] on button "Create new submission group" at bounding box center [498, 307] width 100 height 20
checkbox input "false"
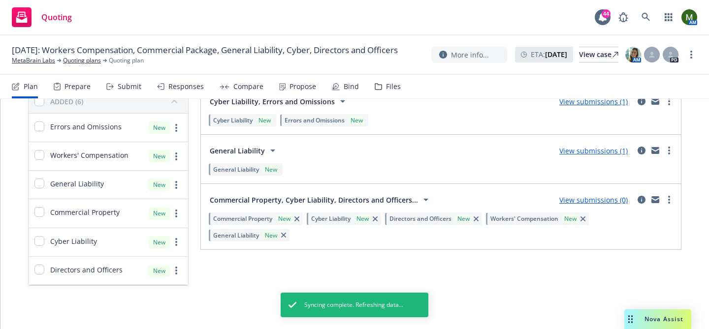
scroll to position [0, 0]
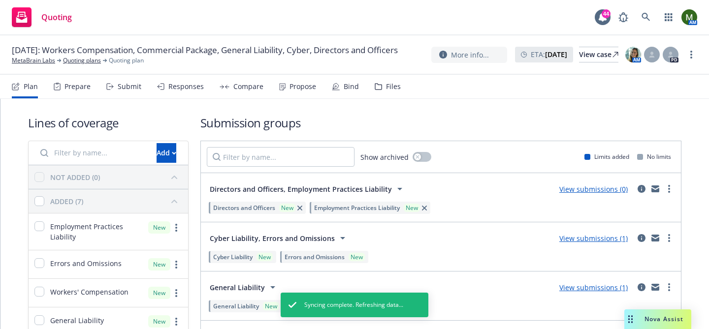
click at [127, 88] on div "Submit" at bounding box center [130, 87] width 24 height 8
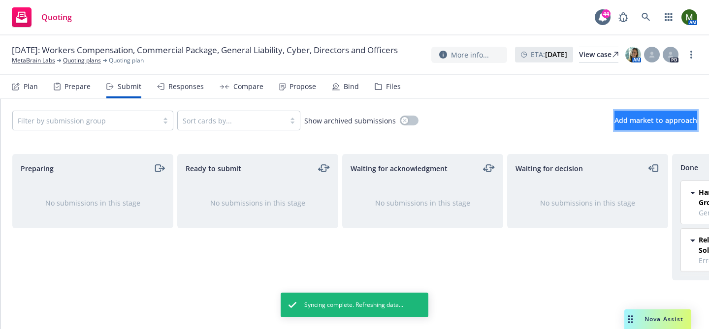
click at [656, 118] on span "Add market to approach" at bounding box center [656, 120] width 83 height 9
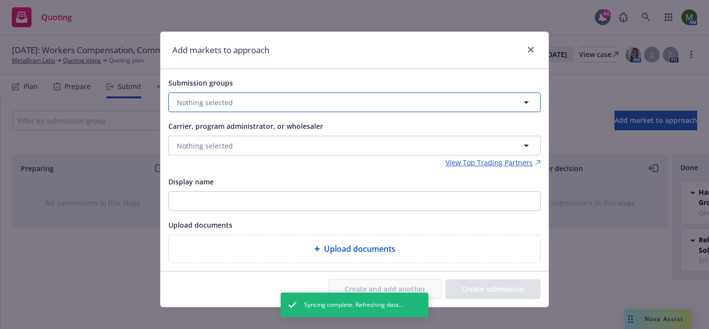
click at [392, 105] on button "Nothing selected" at bounding box center [354, 103] width 372 height 20
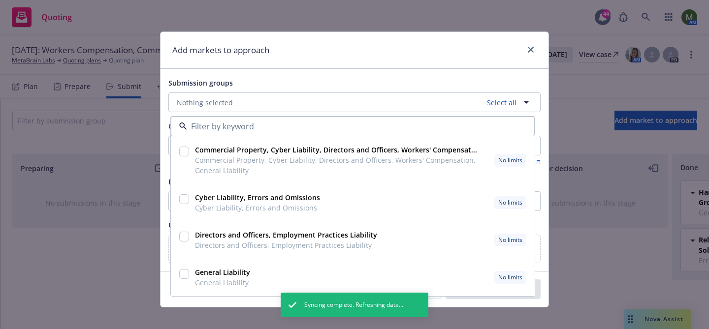
click at [181, 236] on input "checkbox" at bounding box center [184, 237] width 10 height 10
checkbox input "true"
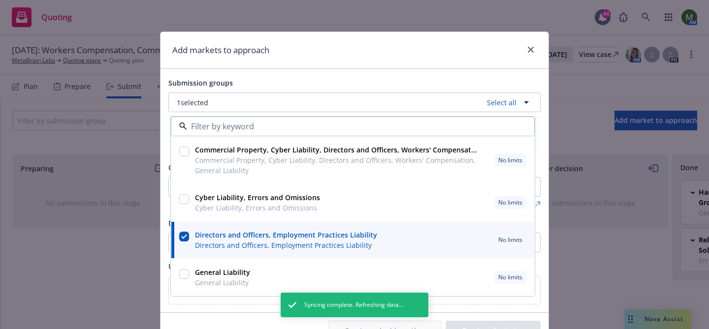
click at [395, 70] on div "Submission groups 1 selected Select all Commercial Property, Cyber Liability, D…" at bounding box center [355, 191] width 388 height 244
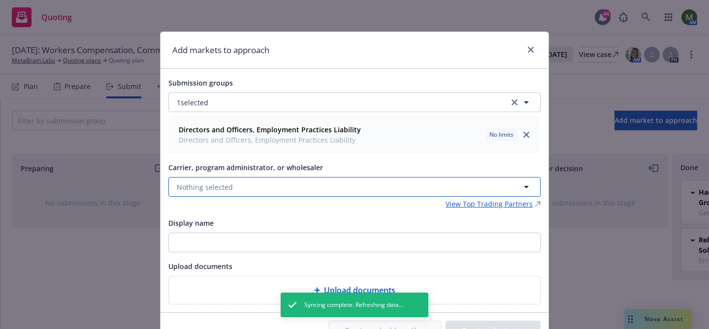
click at [399, 184] on button "Nothing selected" at bounding box center [354, 187] width 372 height 20
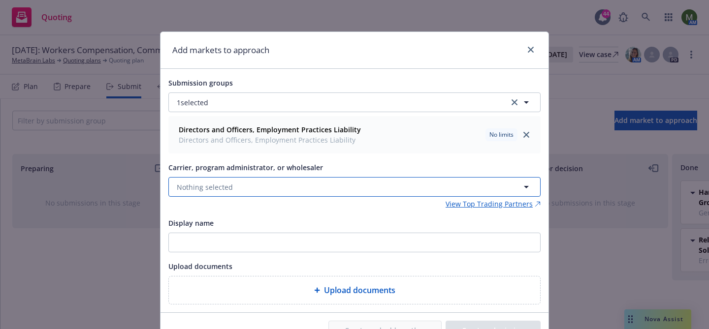
click at [249, 190] on button "Nothing selected" at bounding box center [354, 187] width 372 height 20
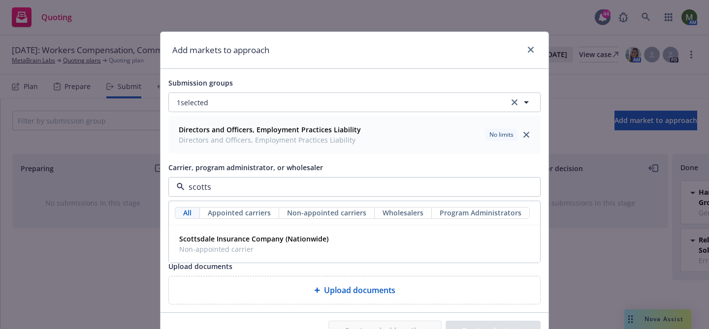
type input "scottsd"
click at [238, 247] on span "Non-appointed carrier" at bounding box center [253, 249] width 149 height 10
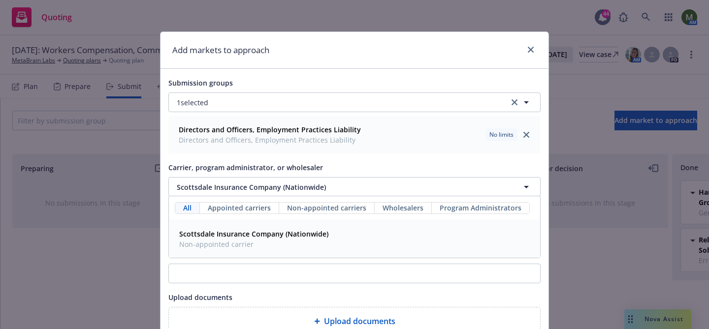
scroll to position [82, 0]
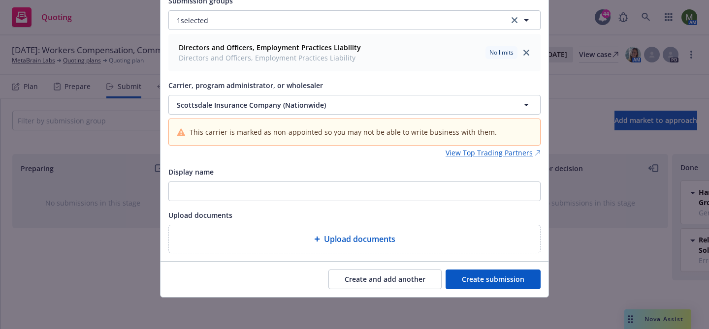
click at [489, 278] on button "Create submission" at bounding box center [493, 280] width 95 height 20
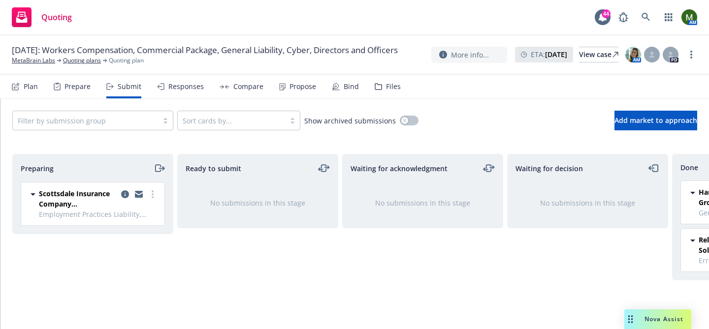
click at [159, 169] on icon "moveRight" at bounding box center [159, 169] width 11 height 12
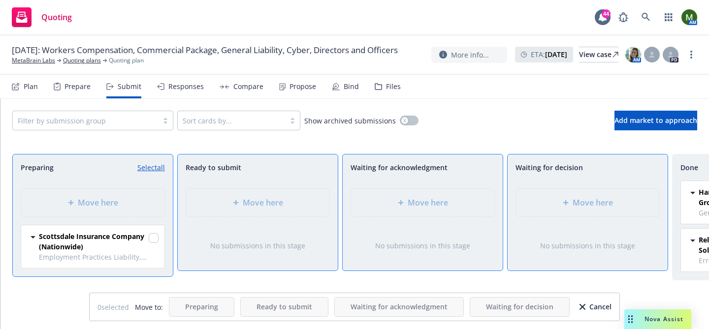
click at [159, 169] on link "Select all" at bounding box center [151, 168] width 28 height 10
checkbox input "true"
click at [573, 211] on div "Move here" at bounding box center [587, 203] width 143 height 28
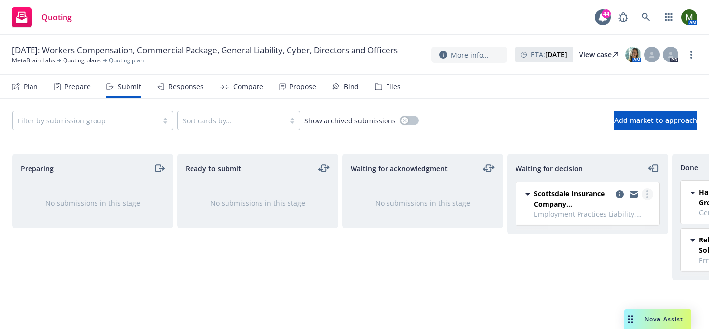
click at [653, 193] on link "more" at bounding box center [648, 195] width 12 height 12
click at [623, 256] on span "Add accepted decision" at bounding box center [604, 253] width 98 height 9
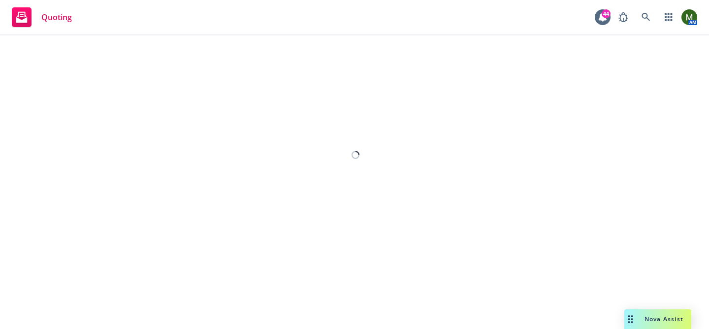
select select "12"
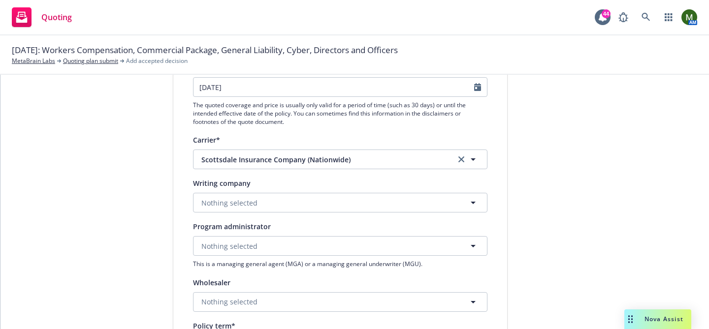
scroll to position [129, 0]
click at [391, 203] on button "Nothing selected" at bounding box center [340, 203] width 294 height 20
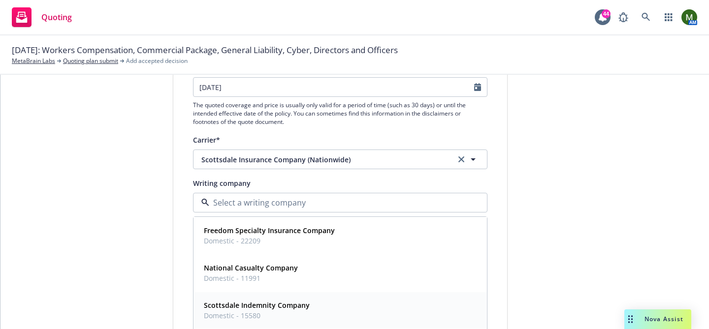
click at [339, 309] on div "Scottsdale Indemnity Company Domestic - 15580" at bounding box center [340, 310] width 281 height 25
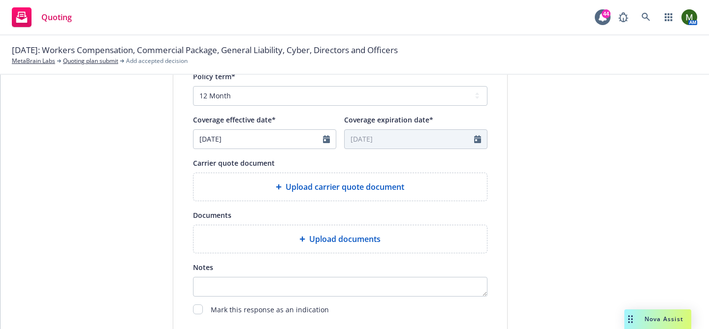
scroll to position [371, 0]
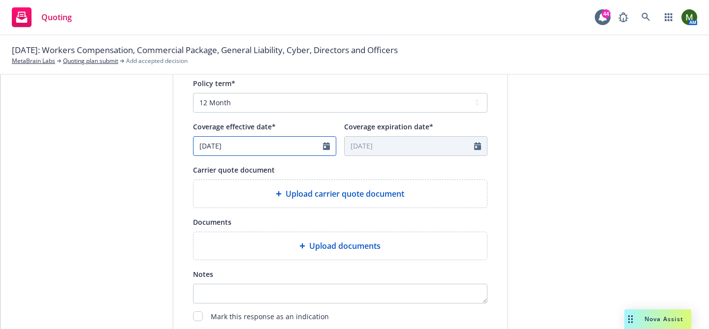
click at [262, 144] on input "[DATE]" at bounding box center [259, 146] width 130 height 19
select select "9"
click at [271, 245] on span "25" at bounding box center [269, 248] width 13 height 12
type input "[DATE]"
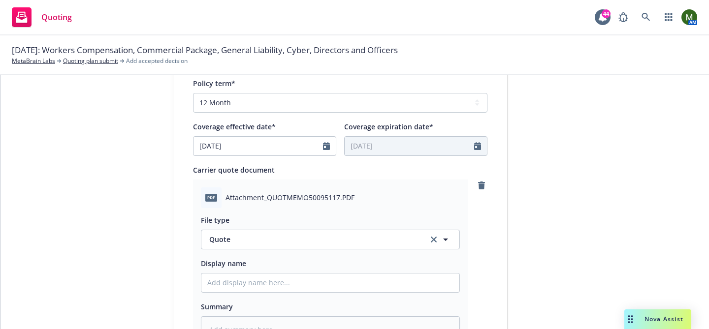
scroll to position [588, 0]
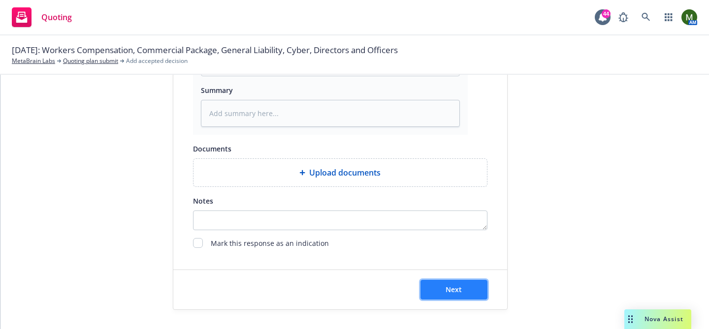
click at [444, 285] on button "Next" at bounding box center [454, 290] width 67 height 20
type textarea "x"
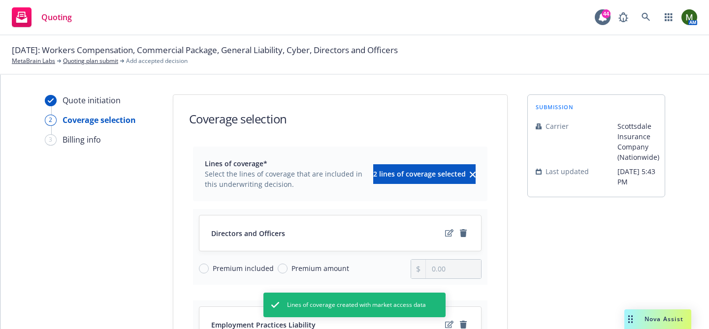
scroll to position [207, 0]
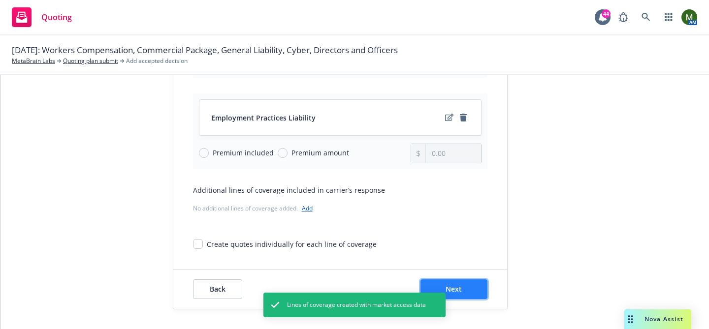
click at [463, 295] on button "Next" at bounding box center [454, 290] width 67 height 20
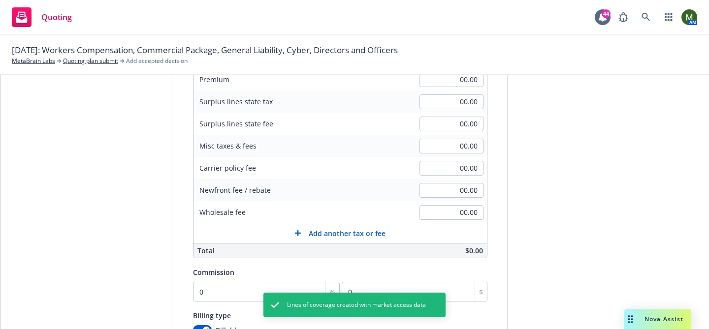
scroll to position [87, 0]
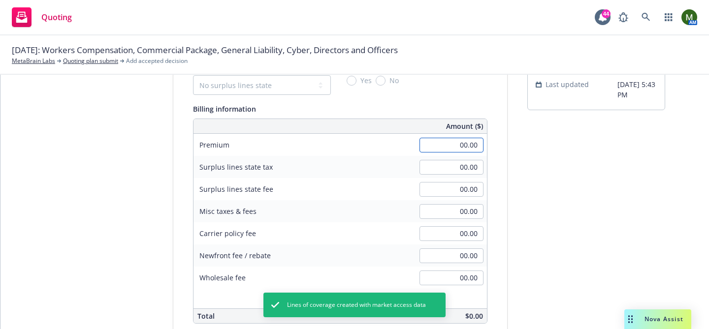
click at [442, 139] on input "00.00" at bounding box center [452, 145] width 64 height 15
type input "2,363.00"
click at [294, 89] on select "No surplus lines state [US_STATE] [US_STATE] [US_STATE] [US_STATE] [US_STATE] […" at bounding box center [262, 85] width 138 height 20
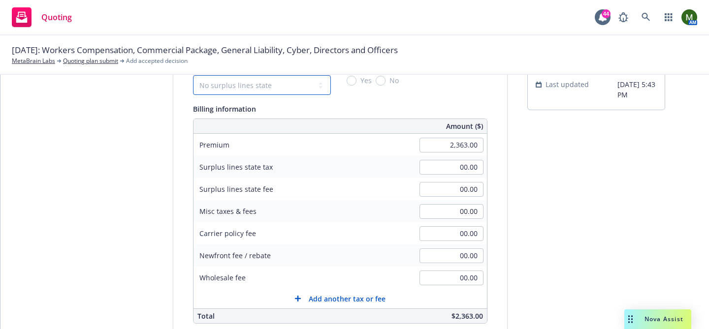
select select "WA"
click at [193, 75] on select "No surplus lines state [US_STATE] [US_STATE] [US_STATE] [US_STATE] [US_STATE] […" at bounding box center [262, 85] width 138 height 20
type input "47.26"
type input "7.09"
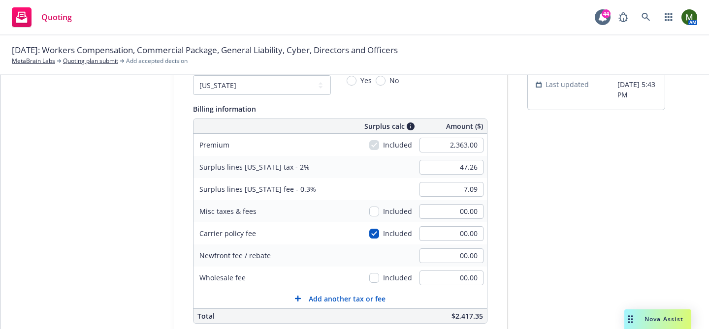
click at [564, 220] on div "submission Carrier Scottsdale Insurance Company (Nationwide) Last updated [DATE…" at bounding box center [596, 259] width 138 height 504
click at [465, 275] on input "00.00" at bounding box center [452, 278] width 64 height 15
type input "400.00"
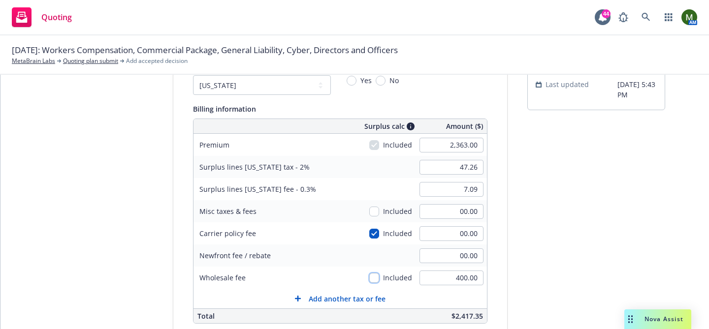
click at [375, 277] on input "checkbox" at bounding box center [374, 278] width 10 height 10
checkbox input "true"
type input "55.26"
type input "8.29"
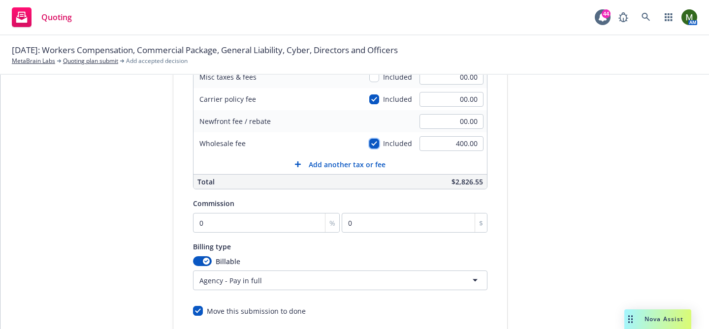
scroll to position [239, 0]
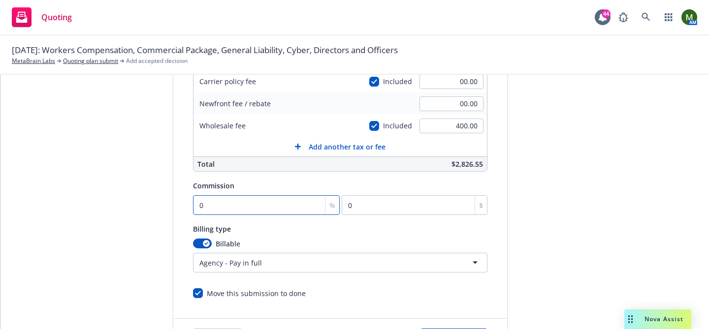
click at [277, 211] on input "0" at bounding box center [266, 206] width 147 height 20
type input "1"
type input "23.63"
type input "12"
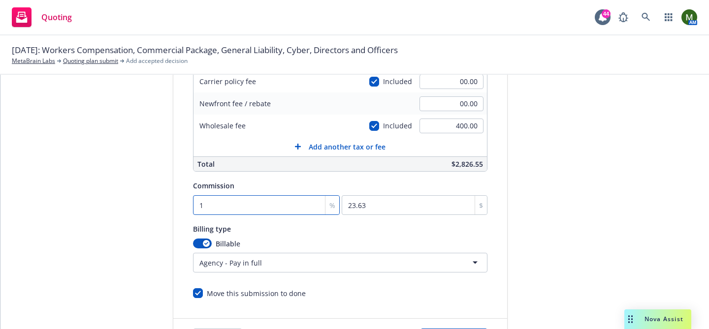
type input "283.56"
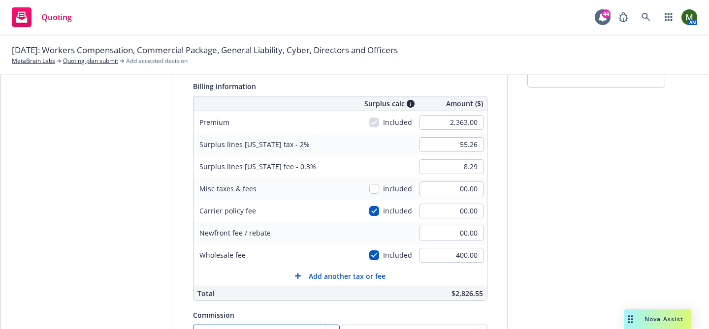
scroll to position [0, 0]
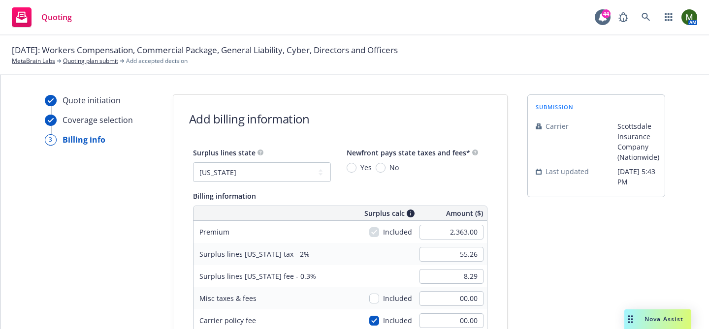
type input "12"
click at [378, 166] on input "No" at bounding box center [381, 168] width 10 height 10
radio input "true"
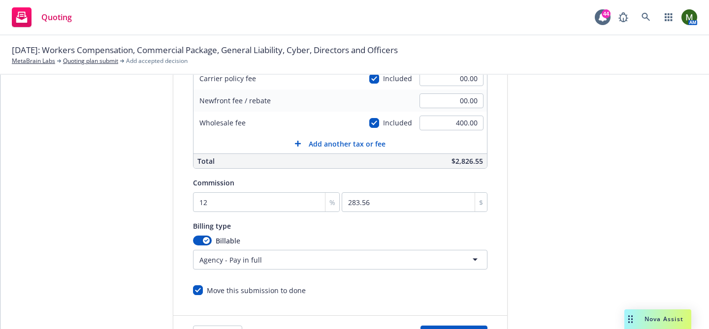
scroll to position [289, 0]
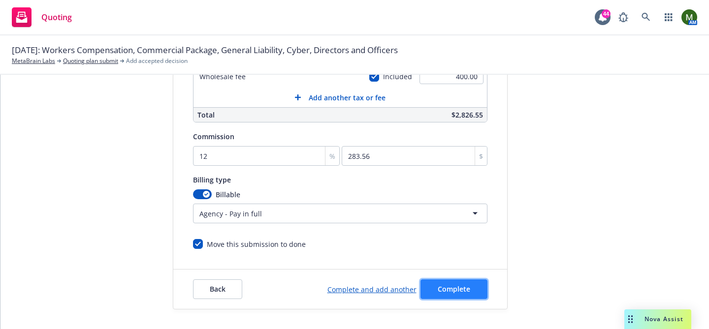
click at [461, 287] on span "Complete" at bounding box center [454, 289] width 33 height 9
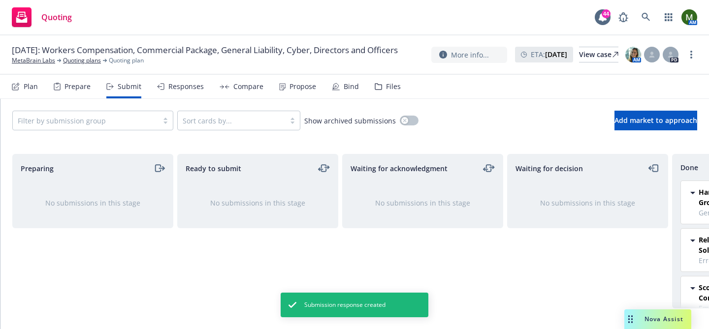
click at [306, 92] on div "Propose" at bounding box center [297, 87] width 37 height 24
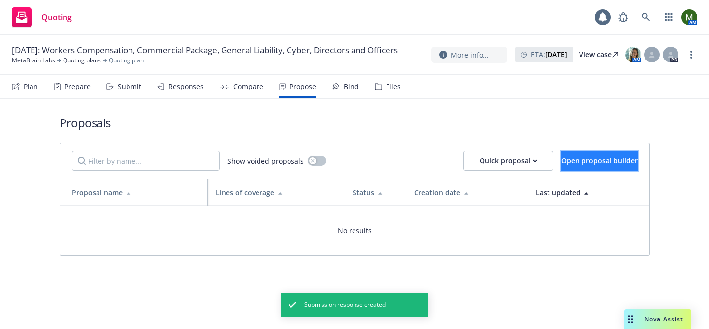
click at [561, 159] on span "Open proposal builder" at bounding box center [599, 160] width 76 height 9
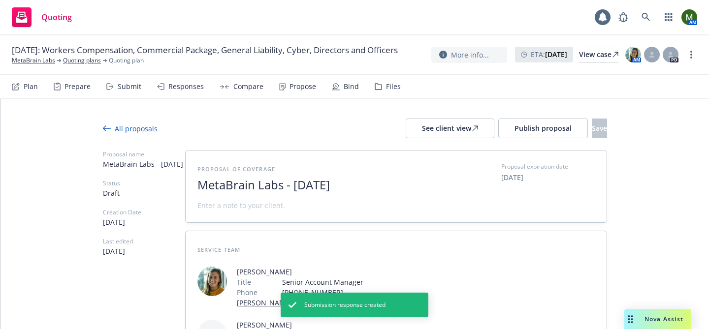
scroll to position [95, 0]
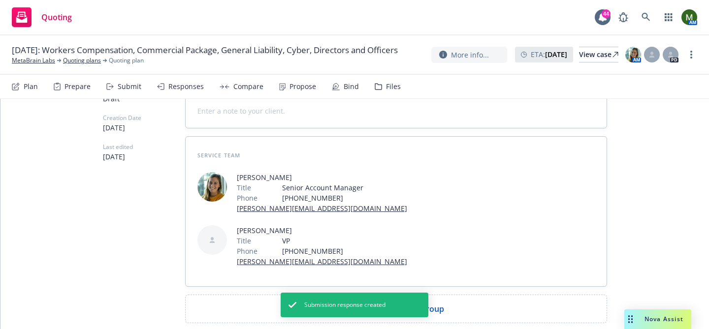
click at [294, 295] on div "Add comparison group" at bounding box center [396, 309] width 421 height 28
type textarea "x"
click at [287, 307] on span at bounding box center [395, 313] width 397 height 12
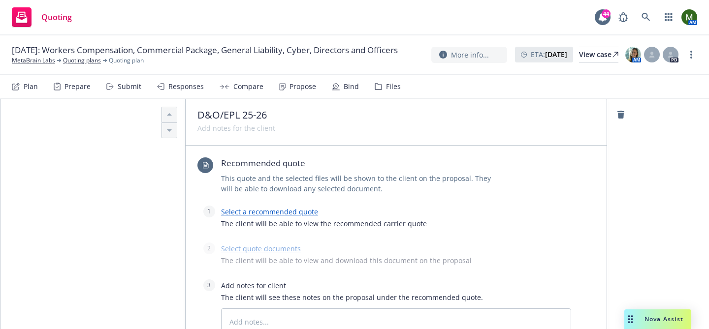
scroll to position [305, 0]
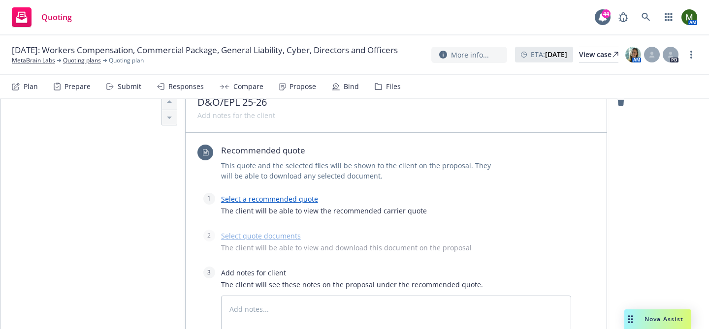
click at [263, 195] on link "Select a recommended quote" at bounding box center [269, 199] width 97 height 9
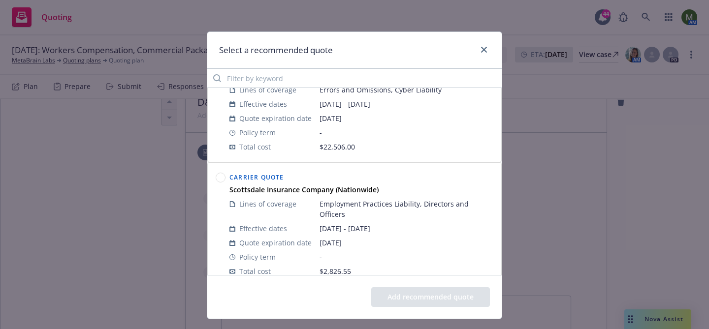
scroll to position [163, 0]
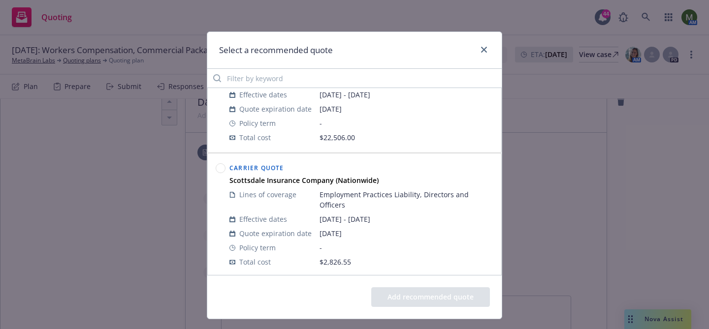
click at [221, 169] on circle at bounding box center [220, 168] width 9 height 9
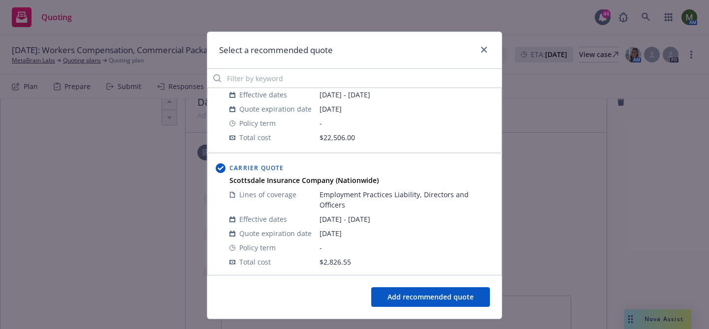
click at [411, 297] on button "Add recommended quote" at bounding box center [430, 298] width 119 height 20
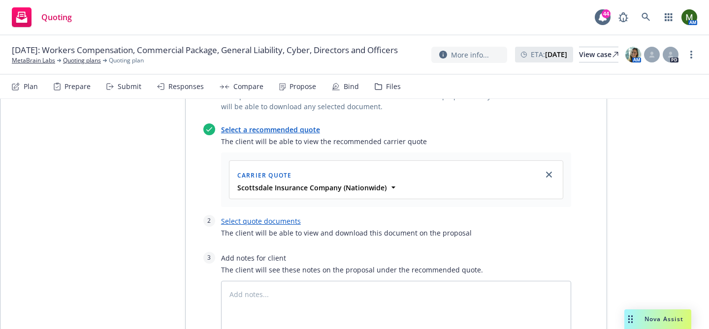
scroll to position [389, 0]
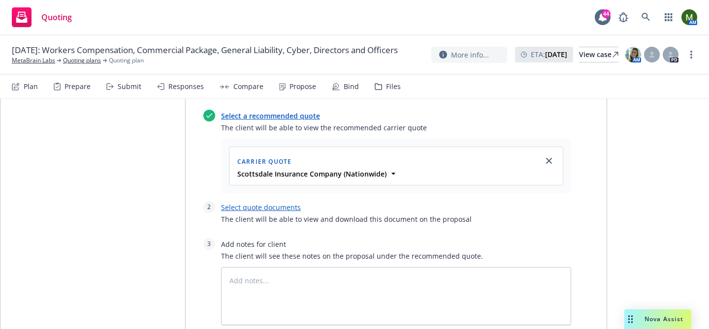
click at [258, 203] on link "Select quote documents" at bounding box center [261, 207] width 80 height 9
type textarea "x"
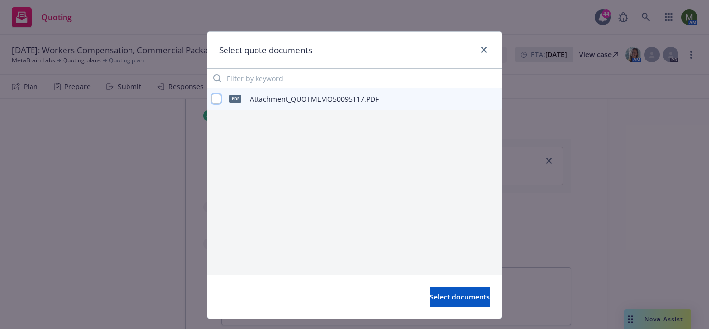
click at [218, 101] on input "checkbox" at bounding box center [216, 99] width 10 height 10
checkbox input "true"
click at [459, 294] on span "Select documents" at bounding box center [460, 297] width 60 height 9
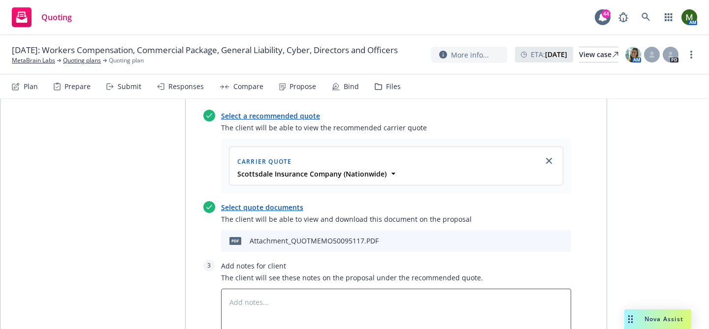
click at [343, 289] on textarea at bounding box center [396, 318] width 350 height 58
paste textarea "Loremip Do Sitametcons: 9. Adipiscing el sed D-Eius Temporincid (utlabore) etdo…"
type textarea "x"
type textarea "Loremip Do Sitametcons: 9. Adipiscing el sed D-Eius Temporincid (utlabore) etdo…"
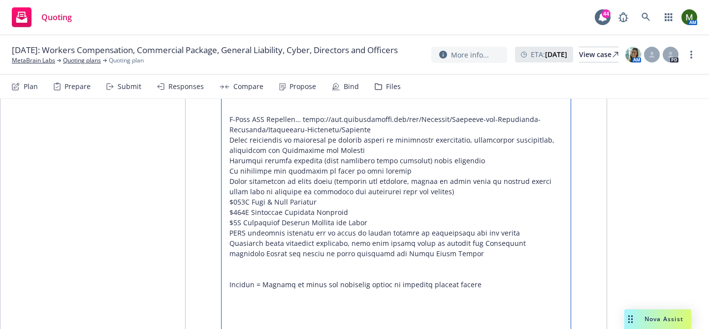
scroll to position [1321, 0]
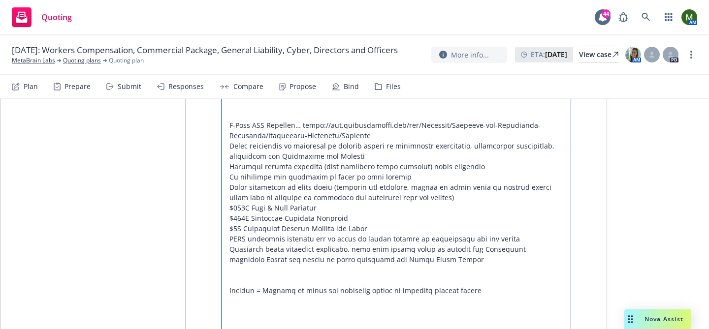
type textarea "x"
type textarea "Loremip Do Sitametcons: 9. Adipiscing el sed D-Eius Temporincid (utlabore) etdo…"
type textarea "x"
type textarea "Loremip Do Sitametcons: 9. Adipiscing el sed D-Eius Temporincid (utlabore) etdo…"
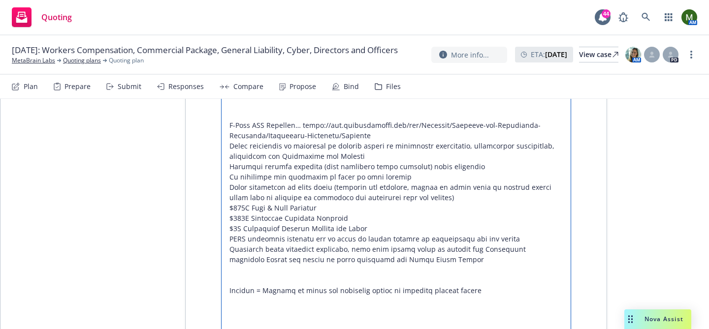
type textarea "x"
type textarea "Loremip Do Sitametcons: 9. Adipiscing el sed D-Eius Temporincid (utlabore) etdo…"
type textarea "x"
type textarea "Loremip Do Sitametcons: 9. Adipiscing el sed D-Eius Temporincid (utlabore) etdo…"
type textarea "x"
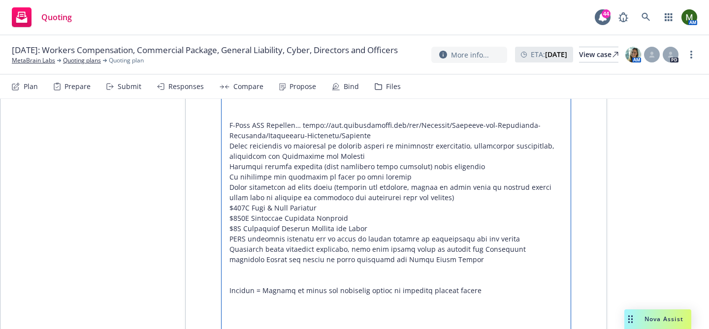
type textarea "Loremip Do Sitametcons: 9. Adipiscing el sed D-Eius Temporincid (utlabore) etdo…"
type textarea "x"
type textarea "Loremip Do Sitametcons: 9. Adipiscing el sed D-Eius Temporincid (utlabore) etdo…"
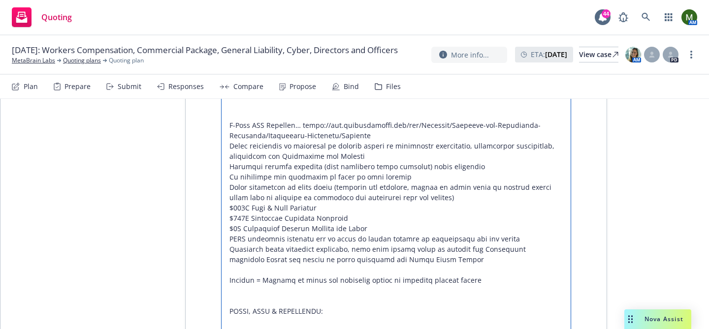
type textarea "x"
type textarea "Loremip Do Sitametcons: 9. Adipiscing el sed D-Eius Temporincid (utlabore) etdo…"
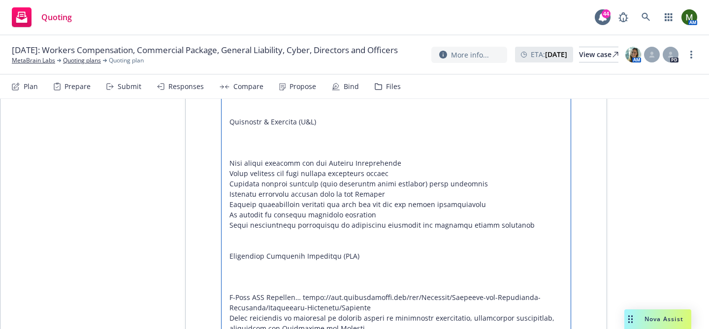
scroll to position [1124, 0]
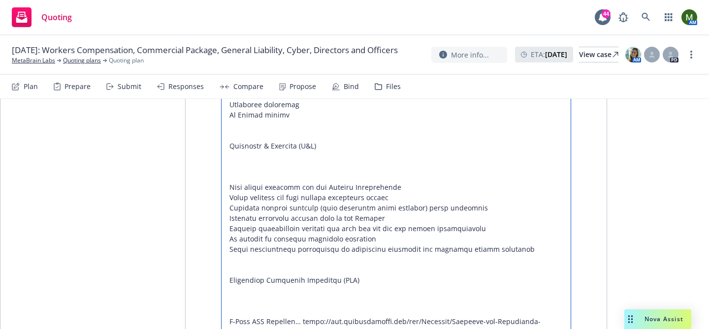
click at [240, 241] on textarea at bounding box center [396, 47] width 350 height 989
type textarea "x"
type textarea "Loremip Do Sitametcons: 9. Adipiscing el sed D-Eius Temporincid (utlabore) etdo…"
type textarea "x"
type textarea "Loremip Do Sitametcons: 9. Adipiscing el sed D-Eius Temporincid (utlabore) etdo…"
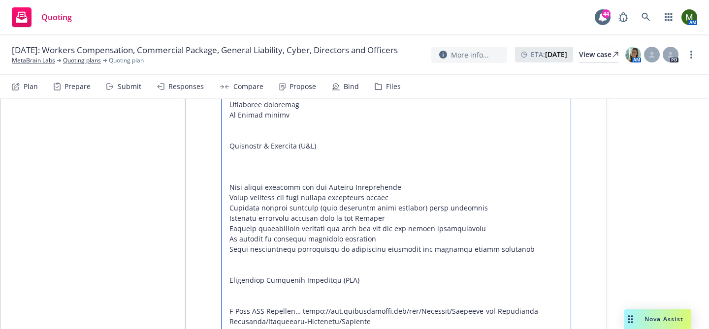
type textarea "x"
type textarea "Loremip Do Sitametcons: 9. Adipiscing el sed D-Eius Temporincid (utlabore) etdo…"
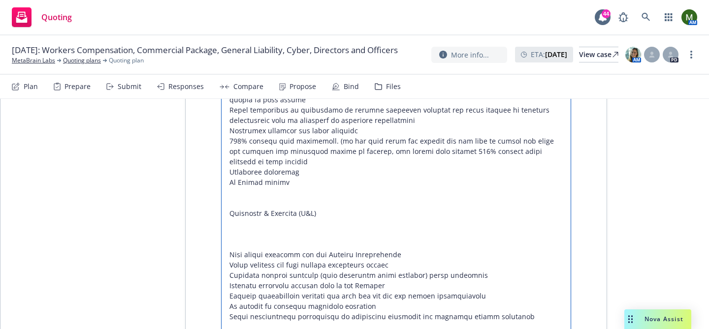
scroll to position [1033, 0]
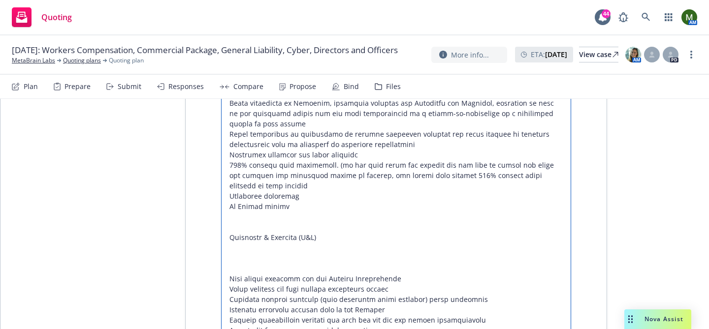
click at [262, 200] on textarea at bounding box center [396, 129] width 350 height 968
type textarea "x"
type textarea "Loremip Do Sitametcons: 9. Adipiscing el sed D-Eius Temporincid (utlabore) etdo…"
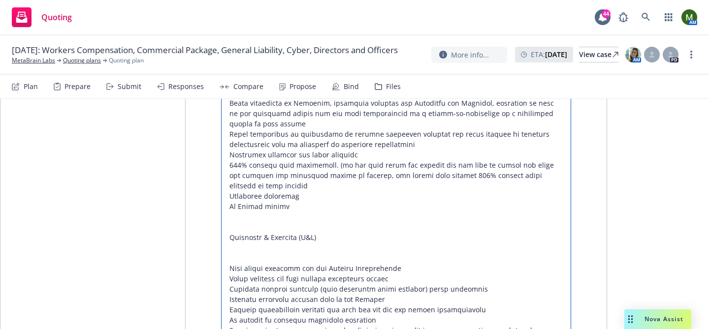
type textarea "x"
type textarea "Loremip Do Sitametcons: 9. Adipiscing el sed D-Eius Temporincid (utlabore) etdo…"
type textarea "x"
type textarea "Loremip Do Sitametcons: 9. Adipiscing el sed D-Eius Temporincid (utlabore) etdo…"
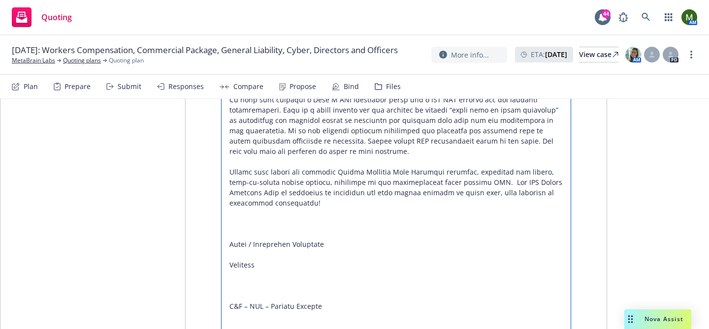
scroll to position [649, 0]
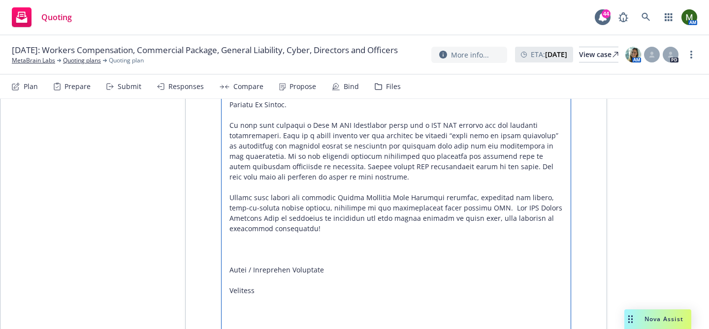
type textarea "x"
type textarea "Loremip Do Sitametcons: 9. Adipiscing el sed D-Eius Temporincid (utlabore) etdo…"
type textarea "x"
type textarea "Loremip Do Sitametcons: 9. Adipiscing el sed D-Eius Temporincid (utlabore) etdo…"
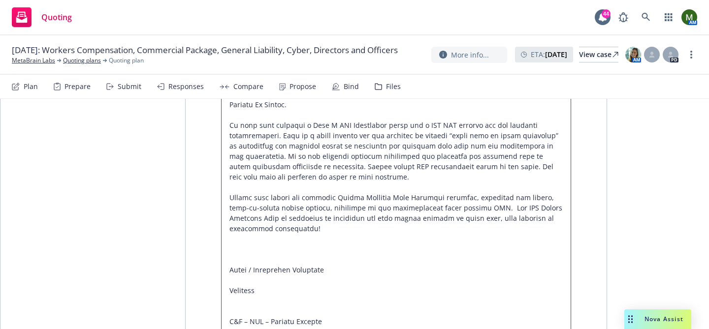
type textarea "x"
type textarea "Loremip Do Sitametcons: 9. Adipiscing el sed D-Eius Temporincid (utlabore) etdo…"
type textarea "x"
type textarea "Loremip Do Sitametcons: 9. Adipiscing el sed D-Eius Temporincid (utlabore) etdo…"
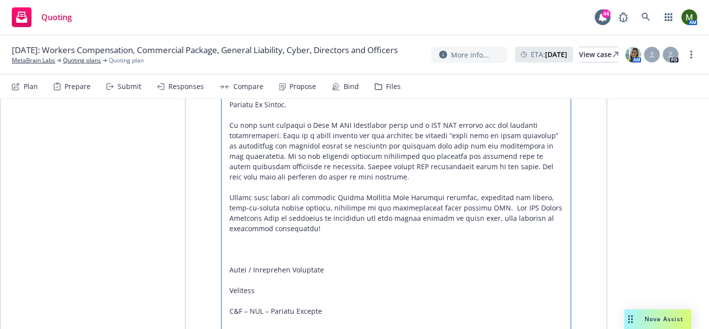
type textarea "x"
type textarea "Loremip Do Sitametcons: 9. Adipiscing el sed D-Eius Temporincid (utlabore) etdo…"
type textarea "x"
type textarea "Loremip Do Sitametcons: 9. Adipiscing el sed D-Eius Temporincid (utlabore) etdo…"
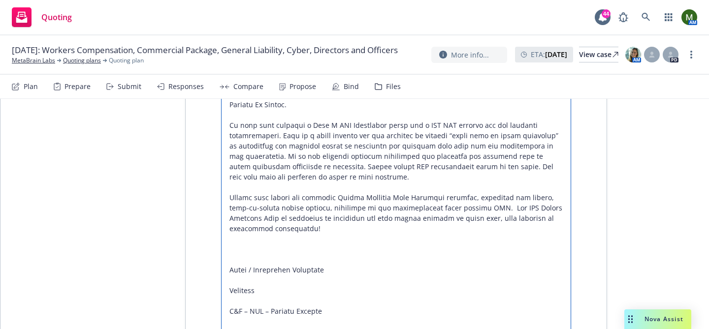
type textarea "x"
type textarea "Loremip Do Sitametcons: 9. Adipiscing el sed D-Eius Temporincid (utlabore) etdo…"
type textarea "x"
type textarea "Loremip Do Sitametcons: 9. Adipiscing el sed D-Eius Temporincid (utlabore) etdo…"
type textarea "x"
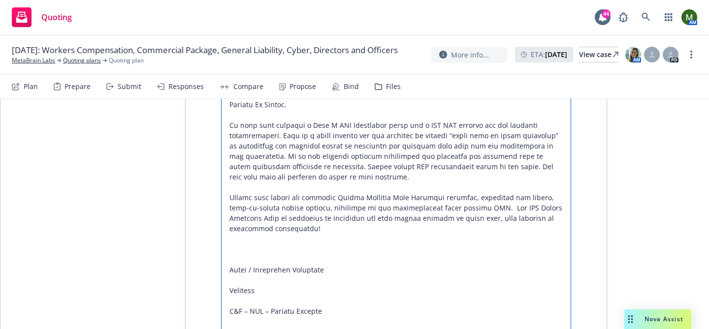
type textarea "Loremip Do Sitametcons: 9. Adipiscing el sed D-Eius Temporincid (utlabore) etdo…"
type textarea "x"
type textarea "Loremip Do Sitametcons: 9. Adipiscing el sed D-Eius Temporincid (utlabore) etdo…"
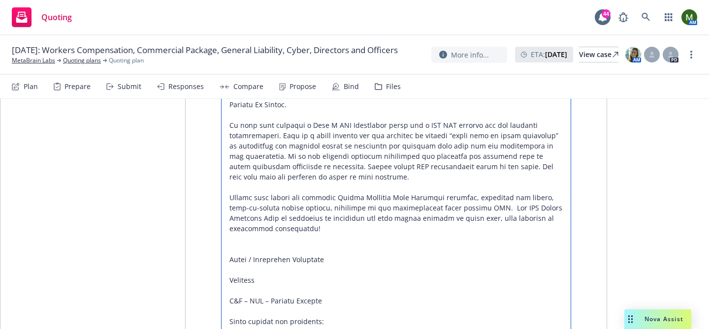
type textarea "x"
type textarea "Loremip Do Sitametcons: 9. Adipiscing el sed D-Eius Temporincid (utlabore) etdo…"
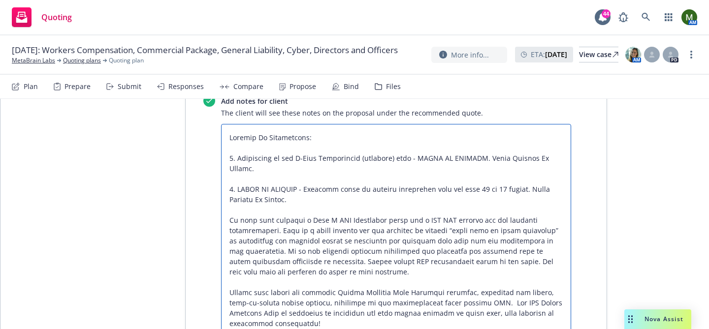
scroll to position [719, 0]
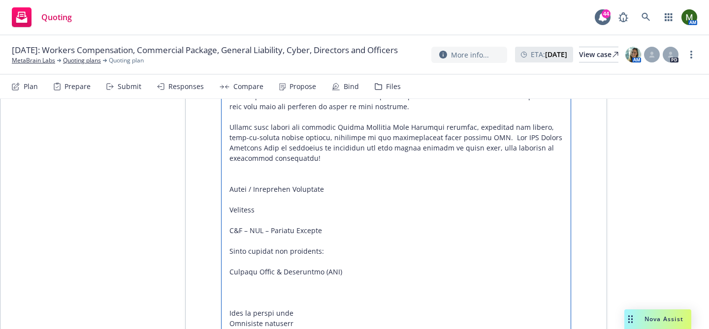
type textarea "x"
type textarea "Loremip Do Sitametcons: 9. Adipiscing el sed D-Eius Temporincid (utlabore) etdo…"
type textarea "x"
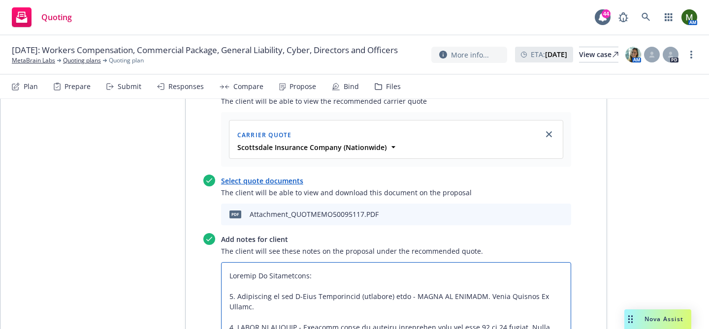
scroll to position [0, 0]
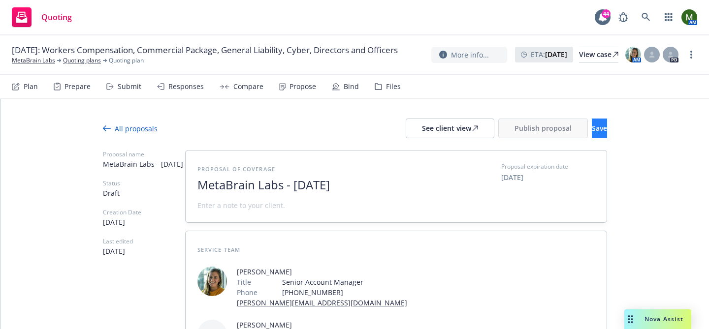
type textarea "Loremip Do Sitametcons: 9. Adipiscing el sed D-Eius Temporincid (utlabore) etdo…"
click at [592, 129] on span "Save" at bounding box center [599, 128] width 15 height 9
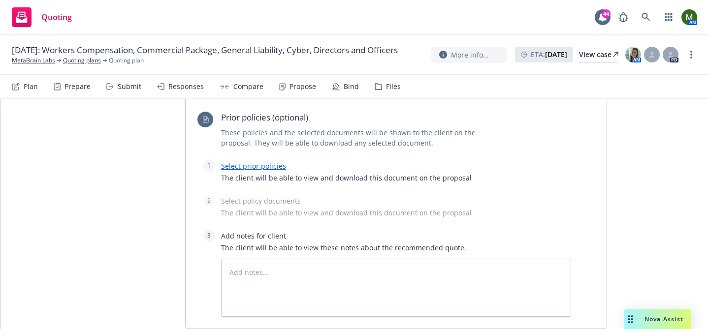
scroll to position [1491, 0]
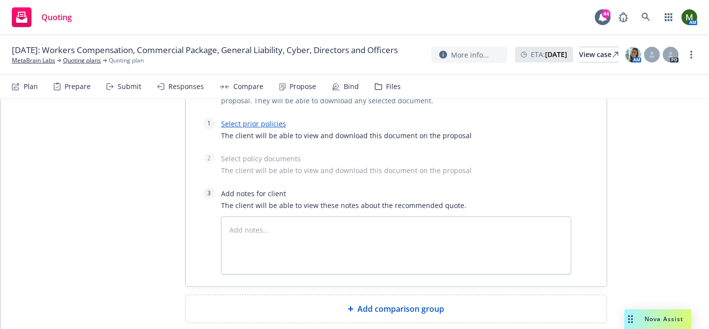
click at [416, 295] on div "Add comparison group" at bounding box center [396, 309] width 421 height 28
type textarea "x"
click at [398, 307] on span at bounding box center [395, 313] width 397 height 12
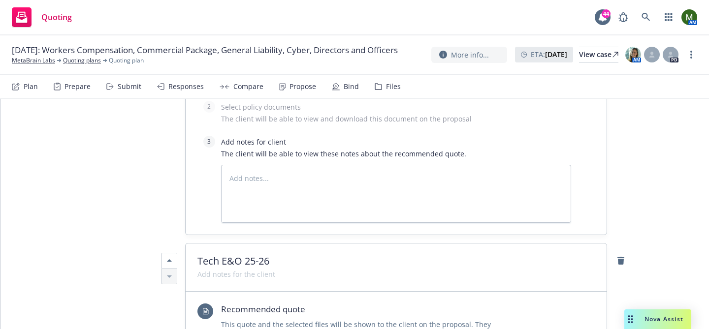
scroll to position [1563, 0]
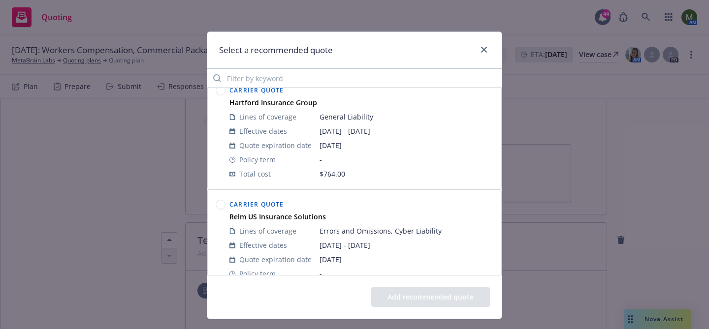
scroll to position [16, 0]
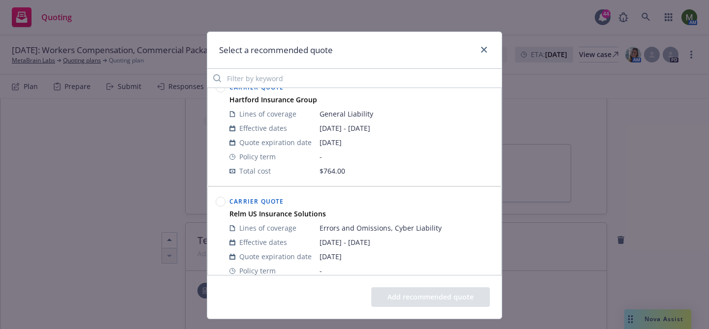
click at [223, 203] on circle at bounding box center [220, 201] width 9 height 9
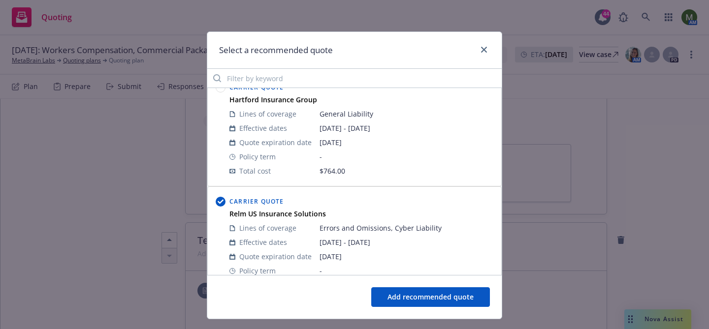
click at [414, 291] on button "Add recommended quote" at bounding box center [430, 298] width 119 height 20
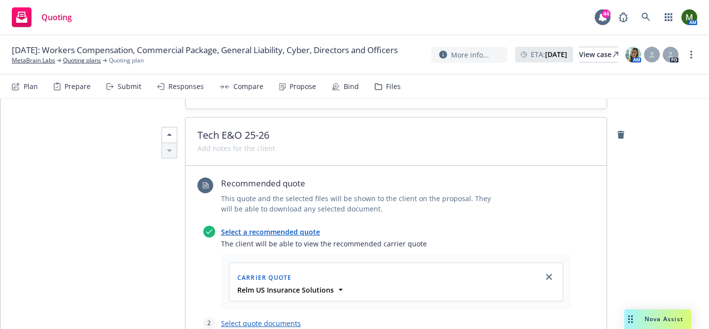
scroll to position [1690, 0]
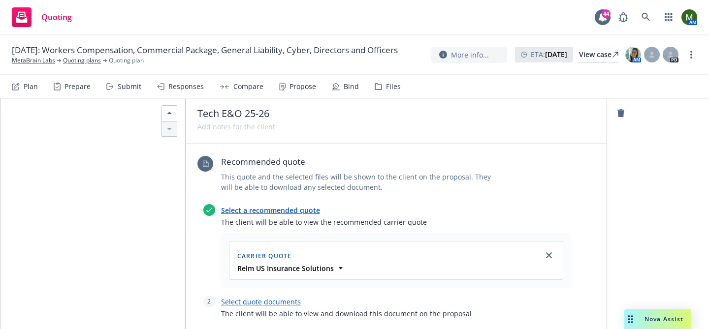
click at [280, 297] on link "Select quote documents" at bounding box center [261, 301] width 80 height 9
type textarea "x"
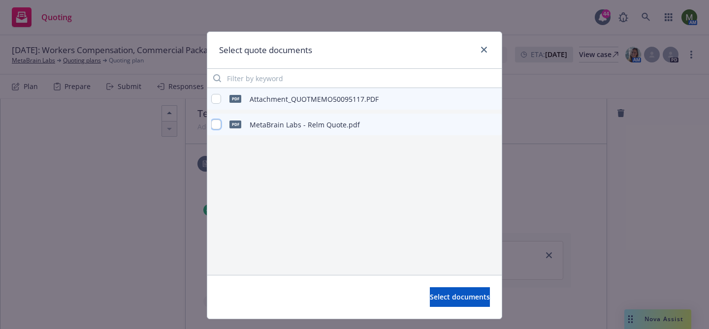
click at [214, 125] on input "checkbox" at bounding box center [216, 125] width 10 height 10
checkbox input "true"
click at [426, 309] on div "Select documents" at bounding box center [354, 297] width 294 height 44
click at [430, 295] on span "Select documents" at bounding box center [460, 297] width 60 height 9
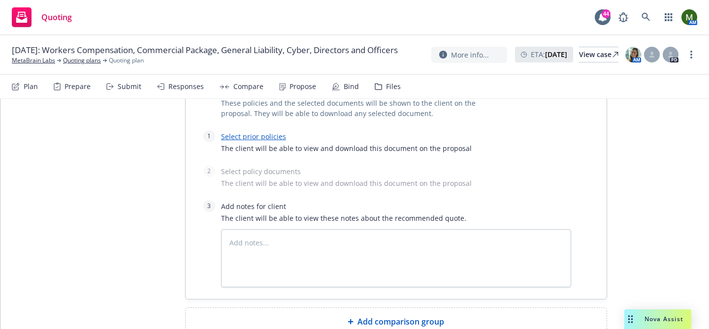
scroll to position [2080, 0]
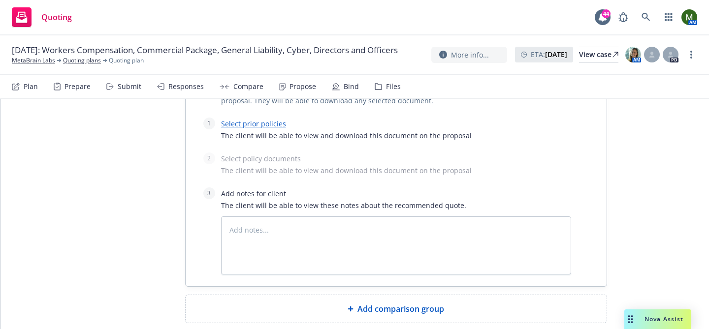
click at [341, 295] on div "Add comparison group" at bounding box center [396, 309] width 421 height 28
type textarea "x"
click at [340, 307] on span at bounding box center [395, 313] width 397 height 12
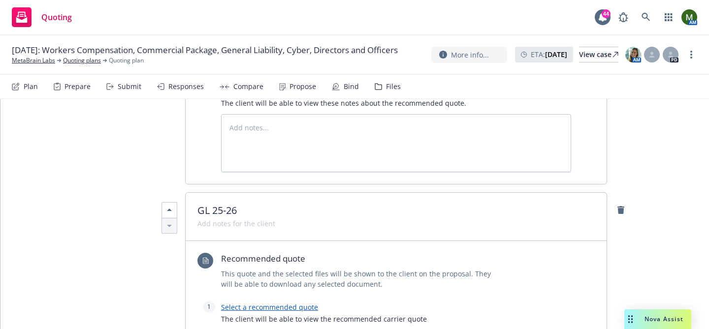
scroll to position [2206, 0]
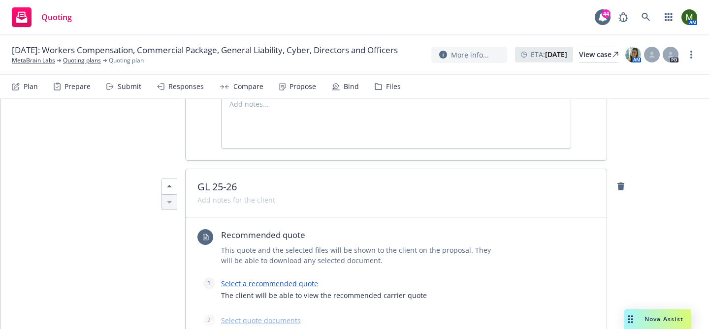
click at [298, 279] on link "Select a recommended quote" at bounding box center [269, 283] width 97 height 9
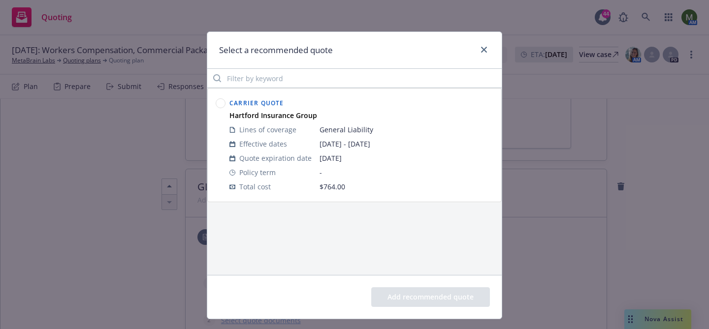
click at [223, 99] on circle at bounding box center [220, 103] width 9 height 9
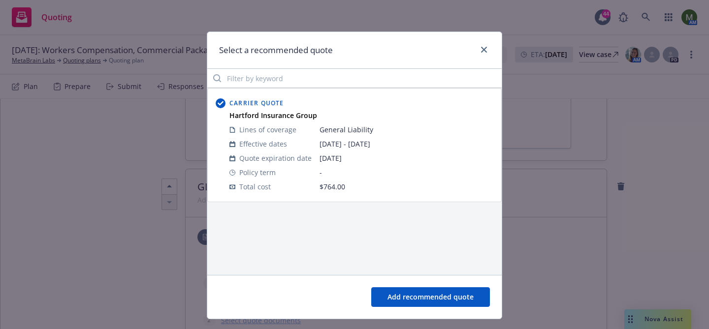
click at [417, 295] on button "Add recommended quote" at bounding box center [430, 298] width 119 height 20
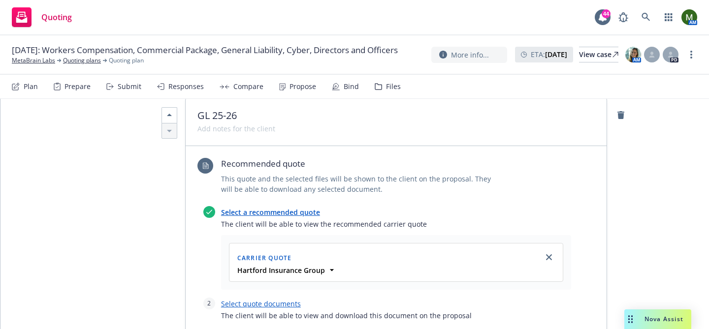
scroll to position [2314, 0]
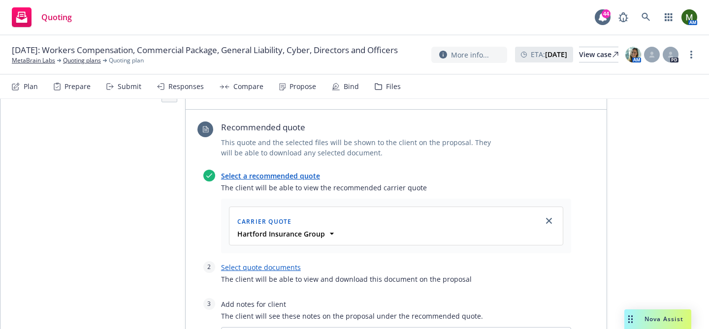
click at [255, 263] on link "Select quote documents" at bounding box center [261, 267] width 80 height 9
type textarea "x"
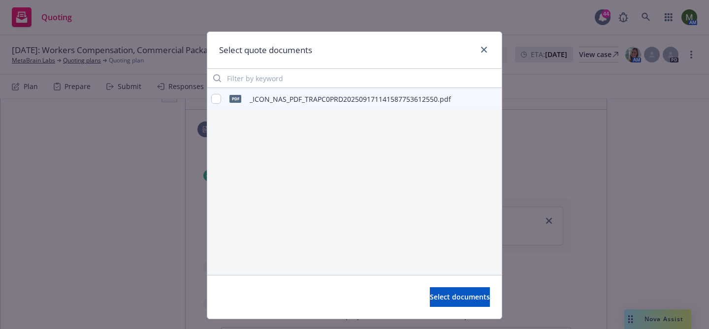
click at [215, 93] on div "pdf _ICON_NAS_PDF_TRAPC0PRD202509171141587753612550.pdf" at bounding box center [331, 99] width 240 height 21
click at [216, 99] on input "checkbox" at bounding box center [216, 99] width 10 height 10
checkbox input "true"
click at [444, 296] on span "Select documents" at bounding box center [460, 297] width 60 height 9
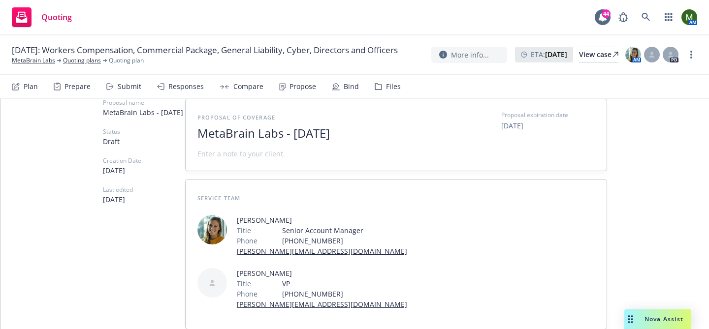
scroll to position [0, 0]
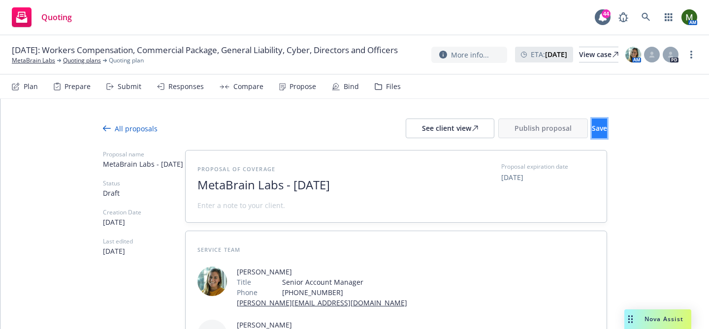
click at [592, 130] on span "Save" at bounding box center [599, 128] width 15 height 9
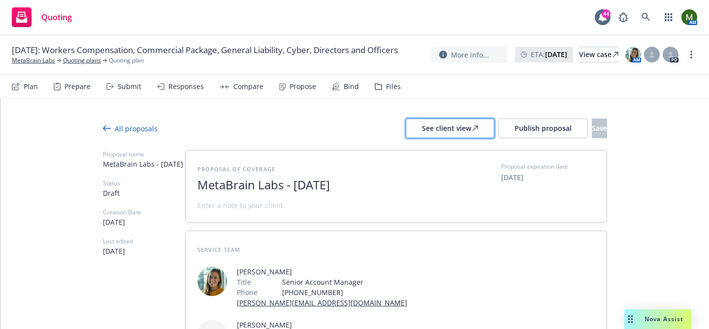
click at [422, 132] on div "See client view" at bounding box center [450, 128] width 56 height 19
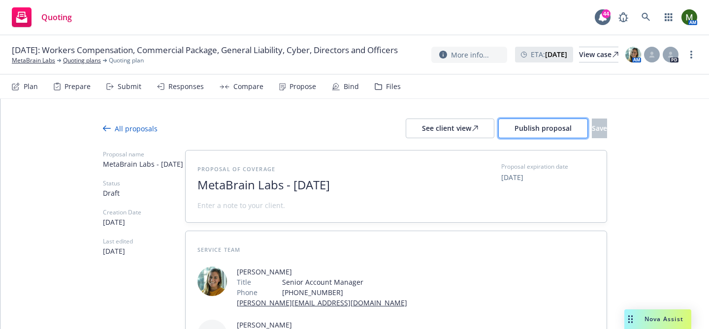
click at [507, 122] on button "Publish proposal" at bounding box center [543, 129] width 90 height 20
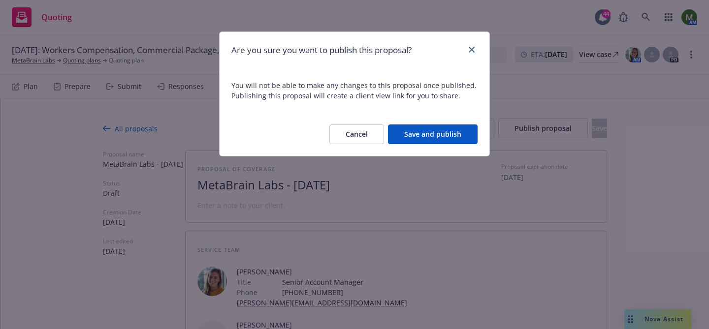
click at [470, 132] on button "Save and publish" at bounding box center [433, 135] width 90 height 20
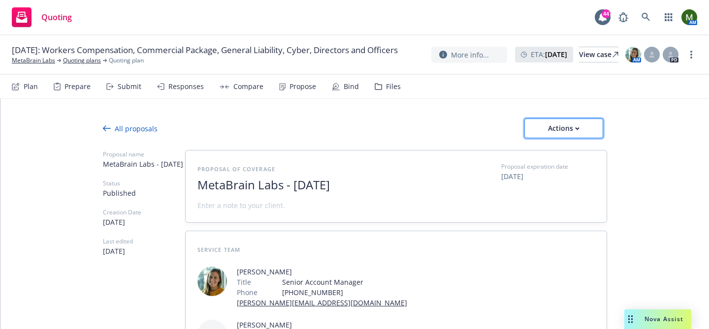
click at [557, 131] on div "Actions" at bounding box center [564, 128] width 46 height 19
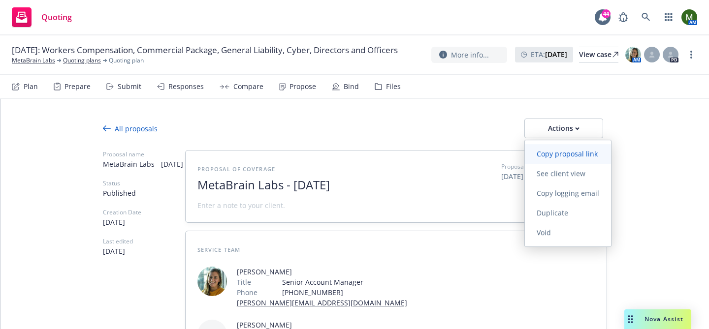
click at [558, 150] on span "Copy proposal link" at bounding box center [567, 153] width 85 height 9
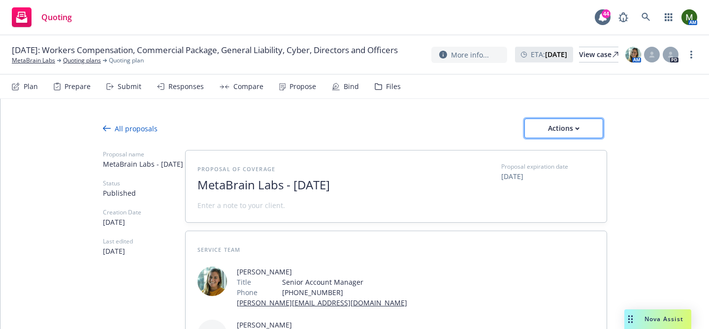
drag, startPoint x: 565, startPoint y: 130, endPoint x: 565, endPoint y: 124, distance: 6.4
click at [565, 130] on div "Actions" at bounding box center [564, 128] width 46 height 19
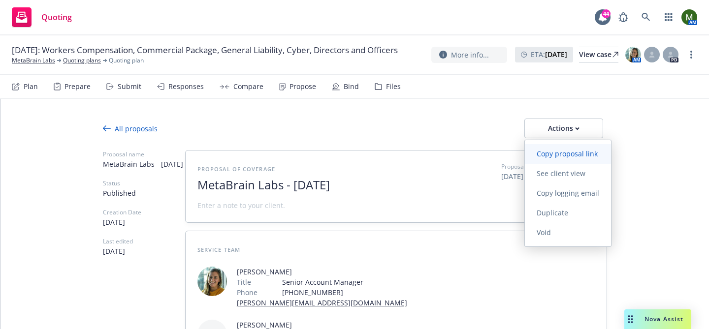
click at [569, 150] on span "Copy proposal link" at bounding box center [567, 153] width 85 height 9
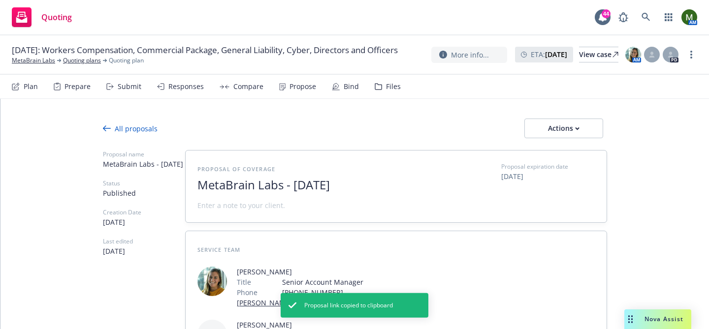
type textarea "x"
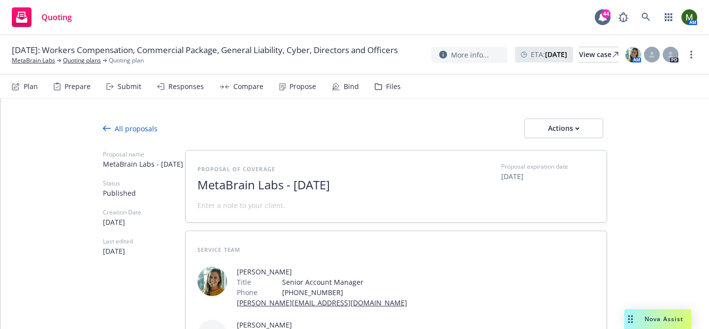
click at [398, 85] on nav "Plan Prepare Submit Responses Compare Propose Bind Files" at bounding box center [355, 87] width 686 height 24
click at [390, 86] on div "Files" at bounding box center [393, 87] width 15 height 8
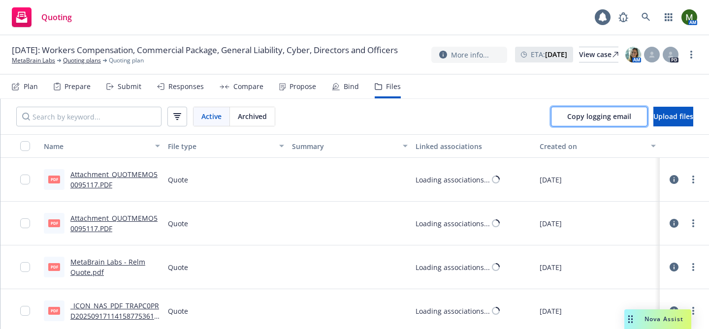
click at [551, 115] on button "Copy logging email" at bounding box center [599, 117] width 97 height 20
